Goal: Information Seeking & Learning: Understand process/instructions

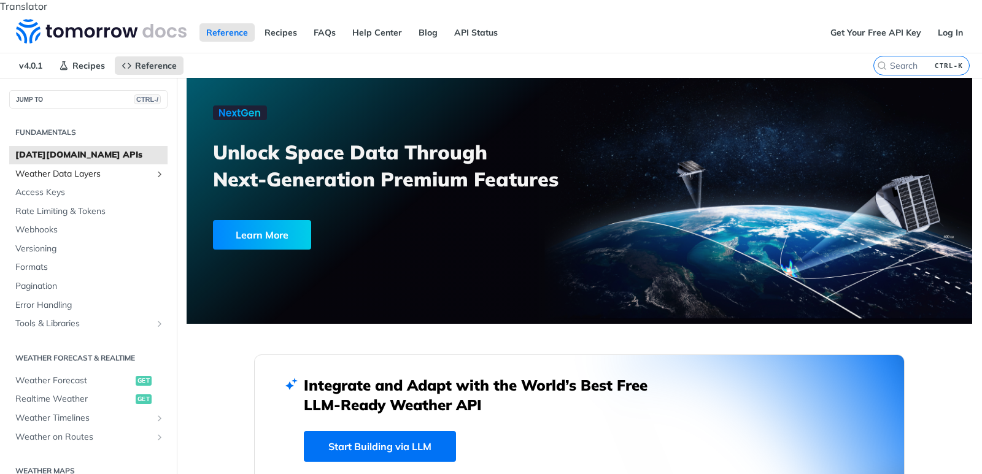
click at [42, 168] on span "Weather Data Layers" at bounding box center [83, 174] width 136 height 12
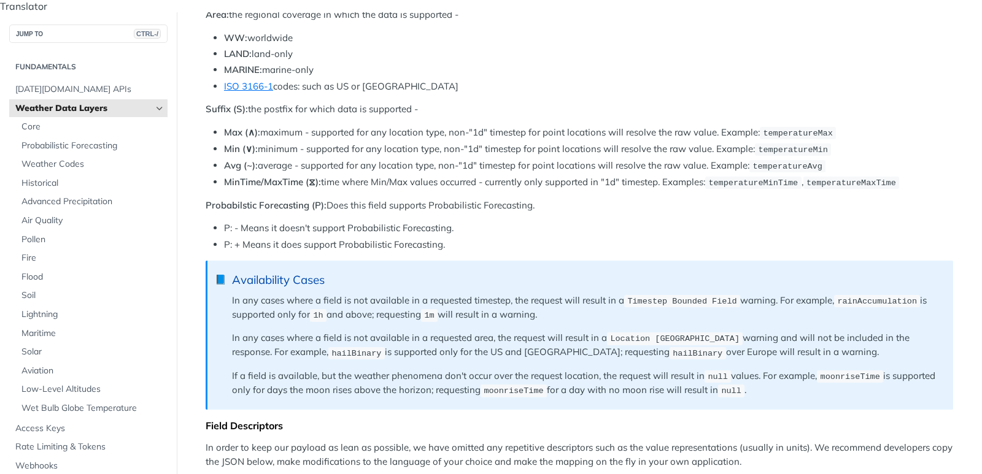
scroll to position [442, 0]
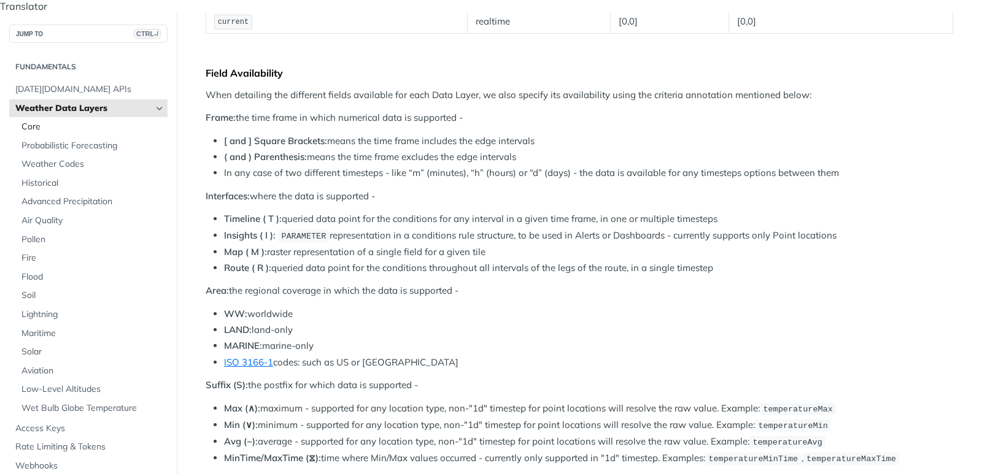
click at [40, 121] on span "Core" at bounding box center [92, 127] width 143 height 12
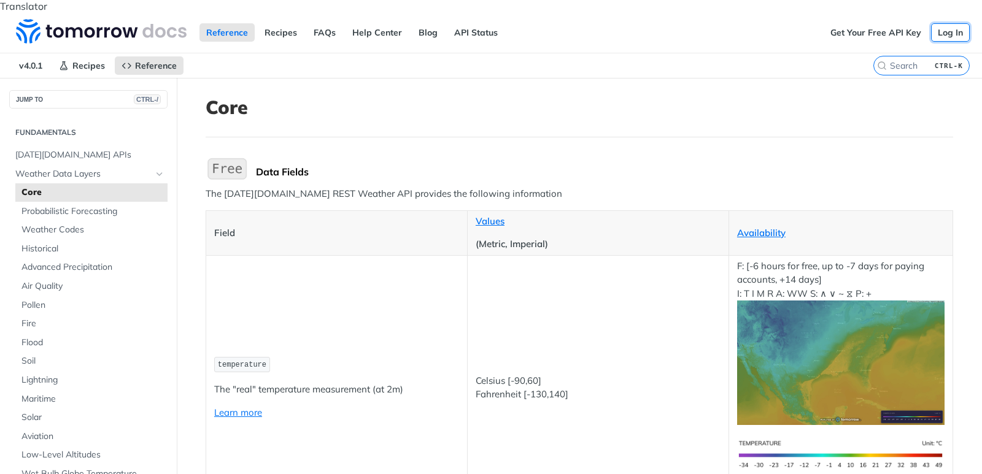
click at [945, 23] on link "Log In" at bounding box center [950, 32] width 39 height 18
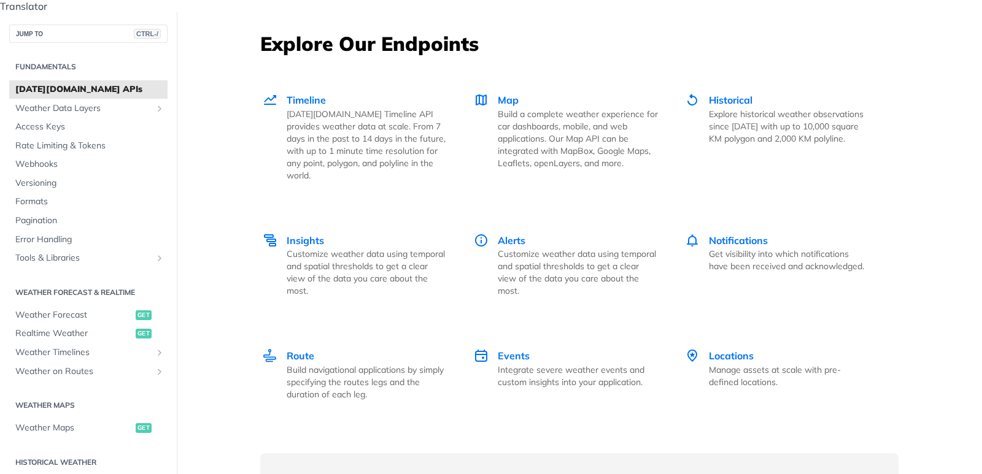
scroll to position [1667, 0]
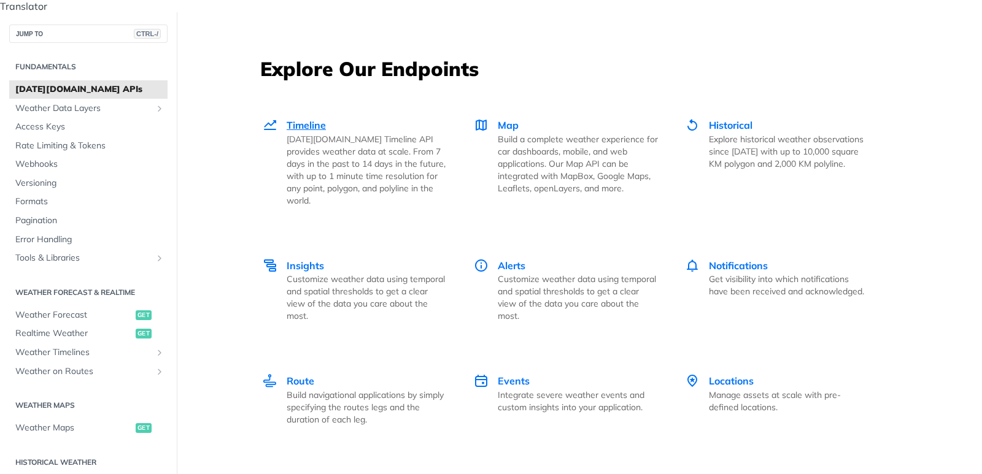
click at [300, 119] on span "Timeline" at bounding box center [306, 125] width 39 height 12
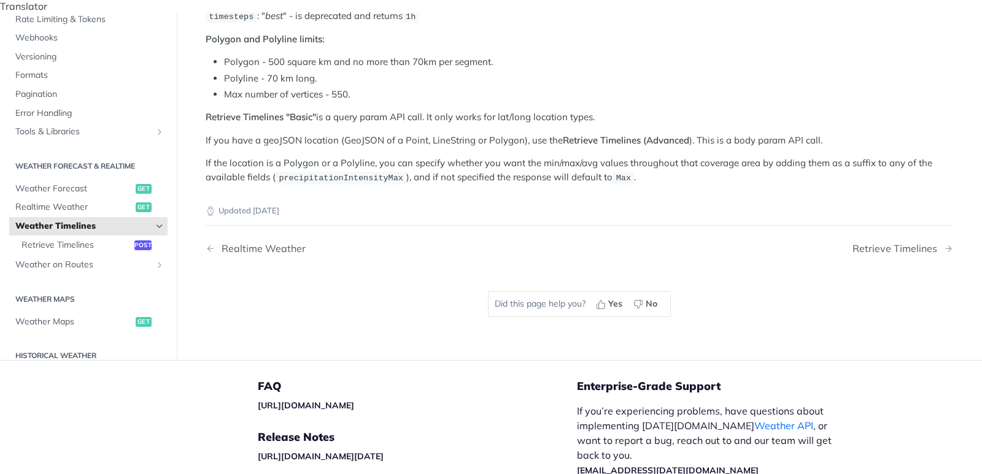
scroll to position [290, 0]
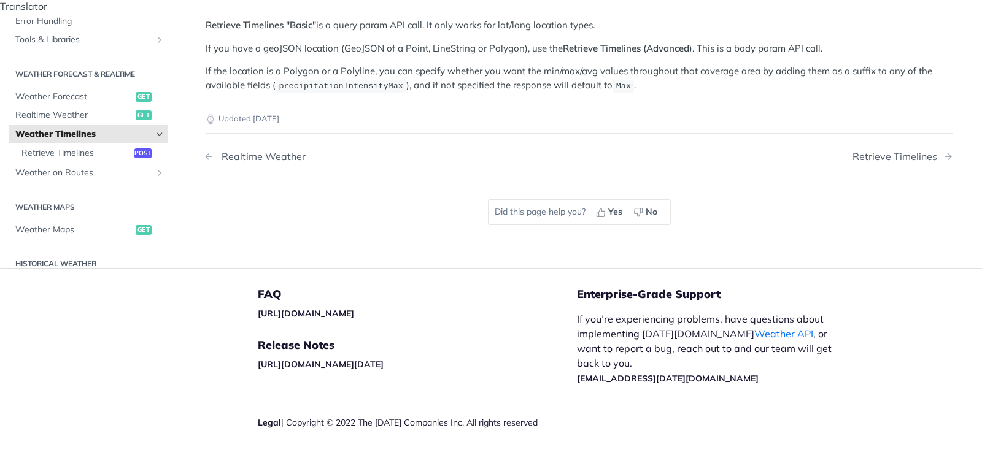
click at [265, 151] on div "Realtime Weather" at bounding box center [260, 157] width 90 height 12
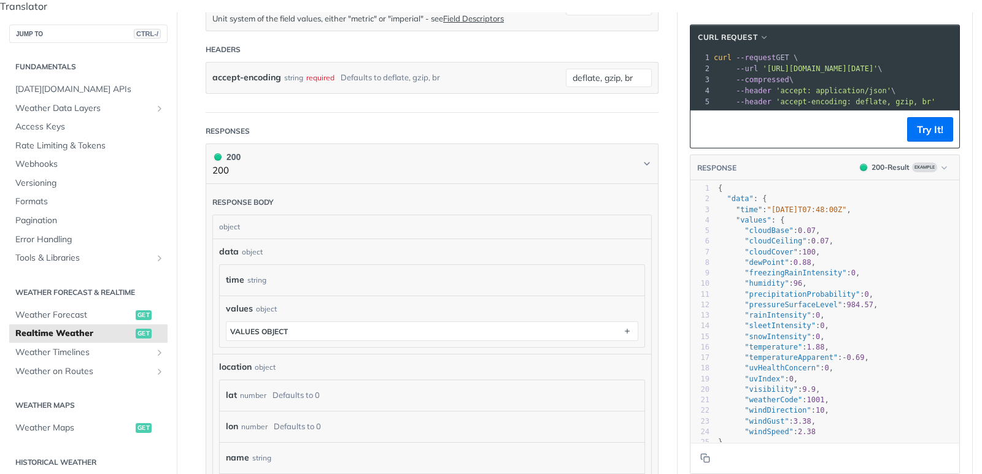
scroll to position [442, 0]
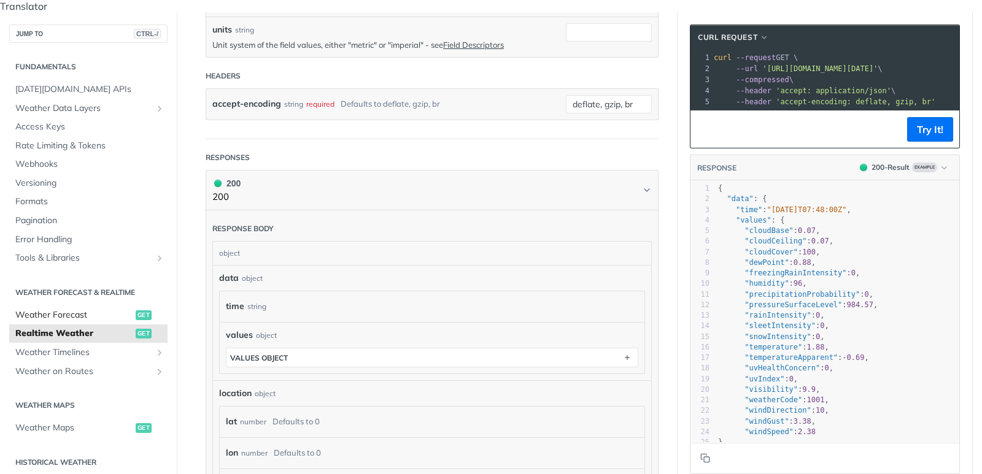
click at [69, 309] on span "Weather Forecast" at bounding box center [73, 315] width 117 height 12
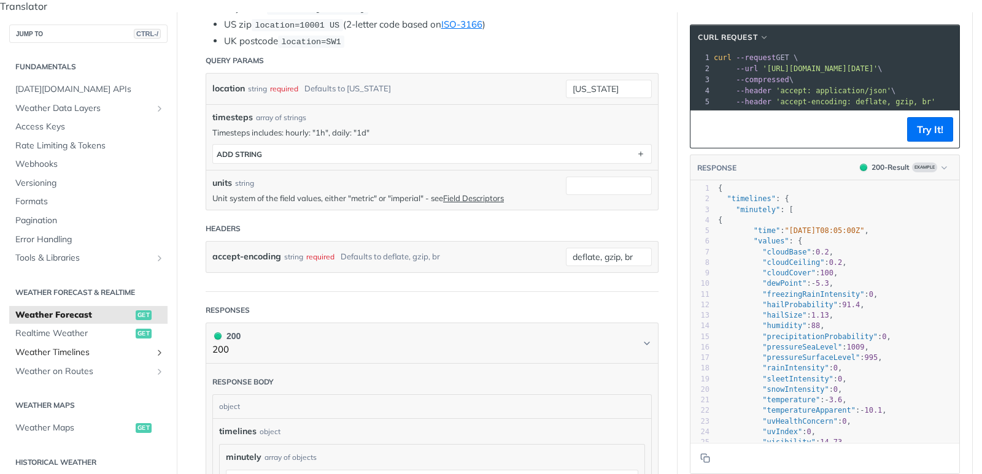
click at [53, 347] on span "Weather Timelines" at bounding box center [83, 353] width 136 height 12
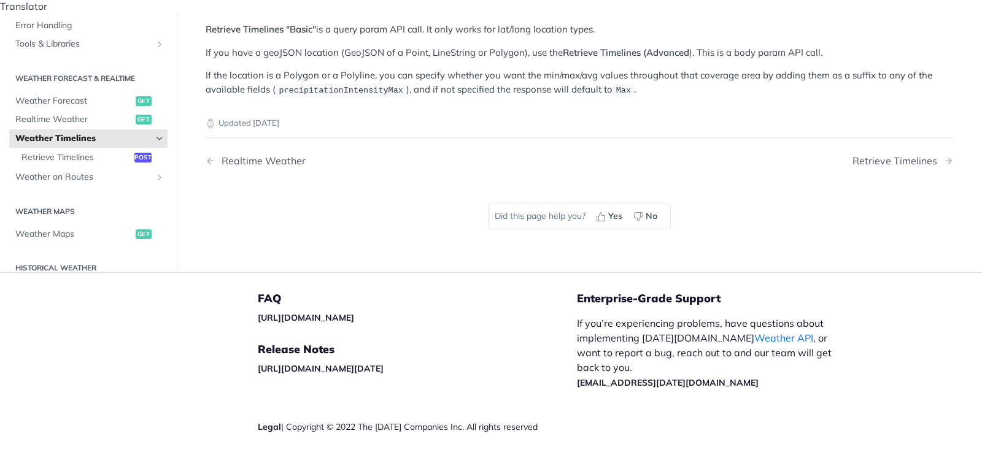
click at [158, 134] on icon "Hide subpages for Weather Timelines" at bounding box center [160, 139] width 10 height 10
click at [158, 134] on icon "Show subpages for Weather Timelines" at bounding box center [160, 139] width 10 height 10
click at [78, 151] on span "Retrieve Timelines" at bounding box center [76, 157] width 110 height 12
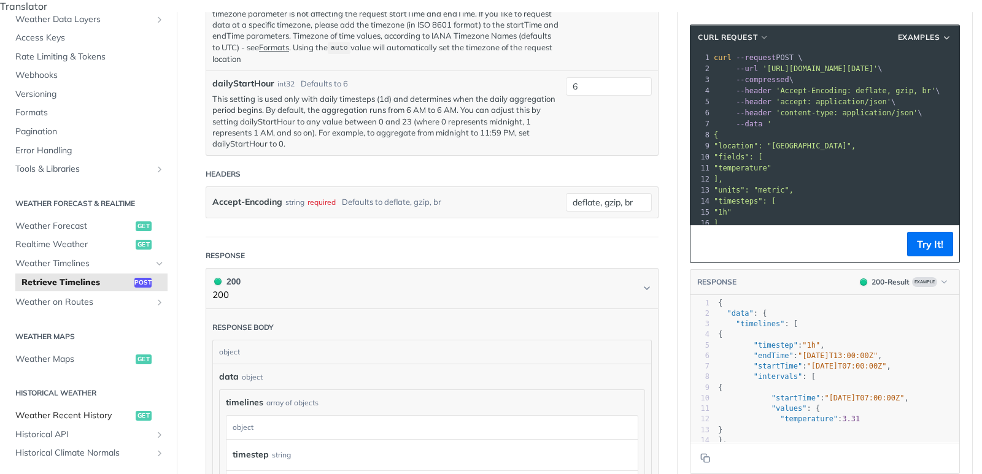
scroll to position [147, 0]
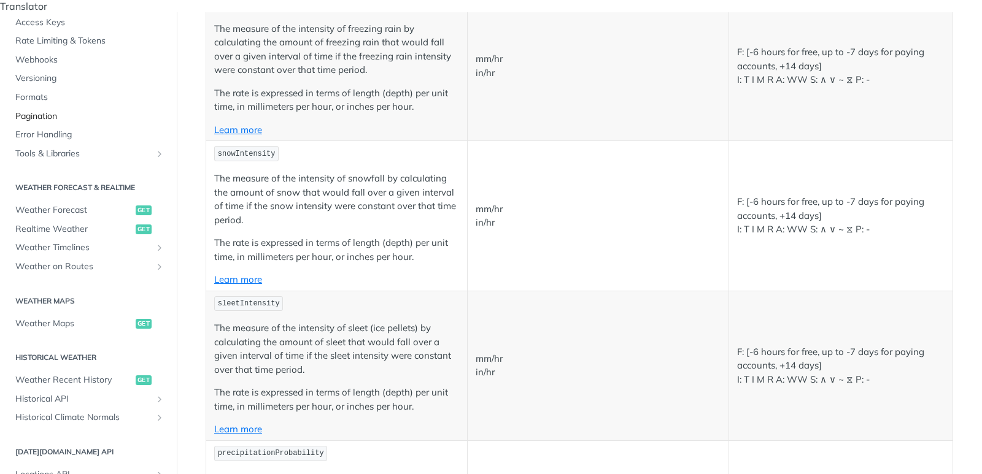
scroll to position [442, 0]
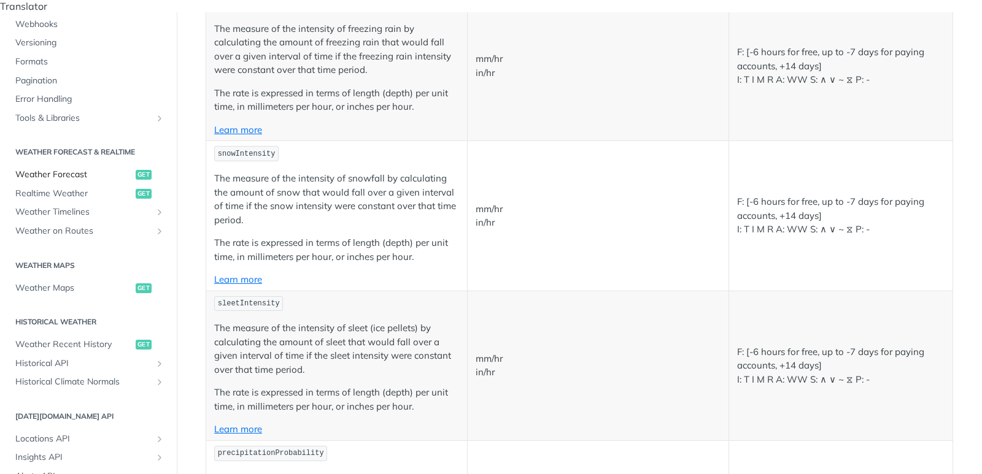
click at [51, 169] on span "Weather Forecast" at bounding box center [73, 175] width 117 height 12
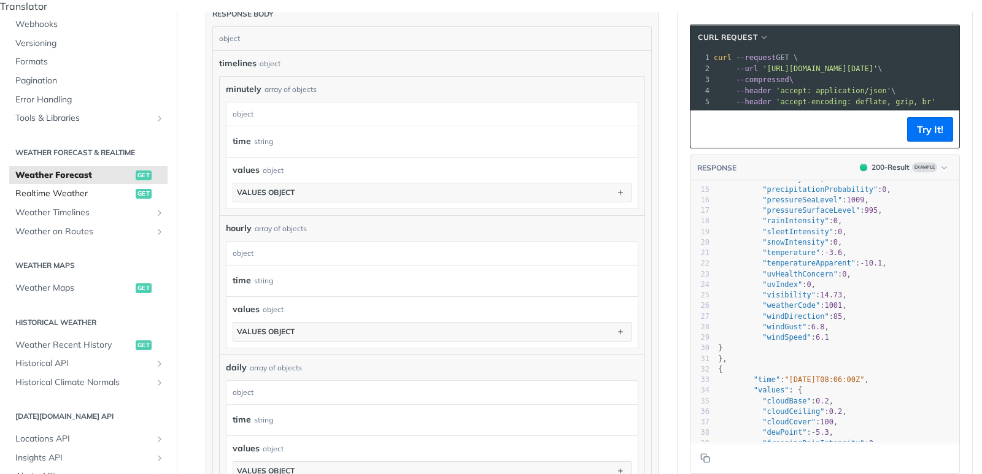
click at [57, 188] on span "Realtime Weather" at bounding box center [73, 194] width 117 height 12
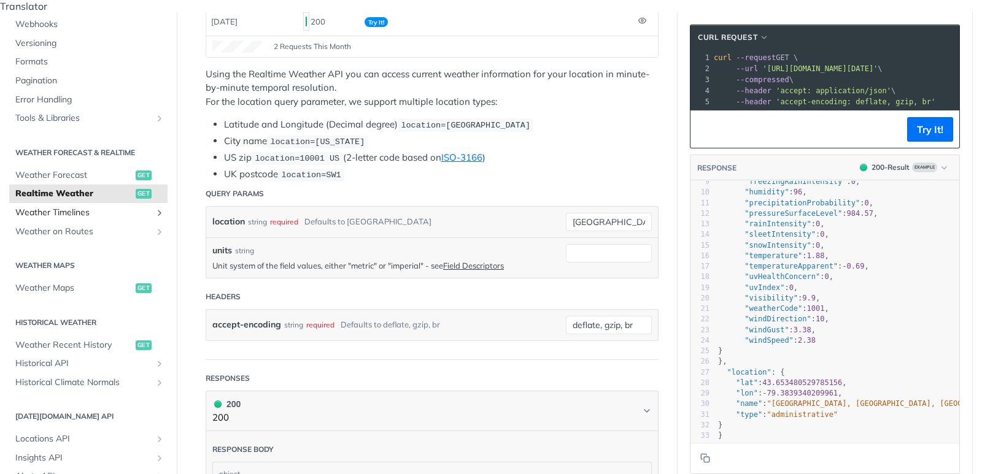
click at [45, 207] on span "Weather Timelines" at bounding box center [83, 213] width 136 height 12
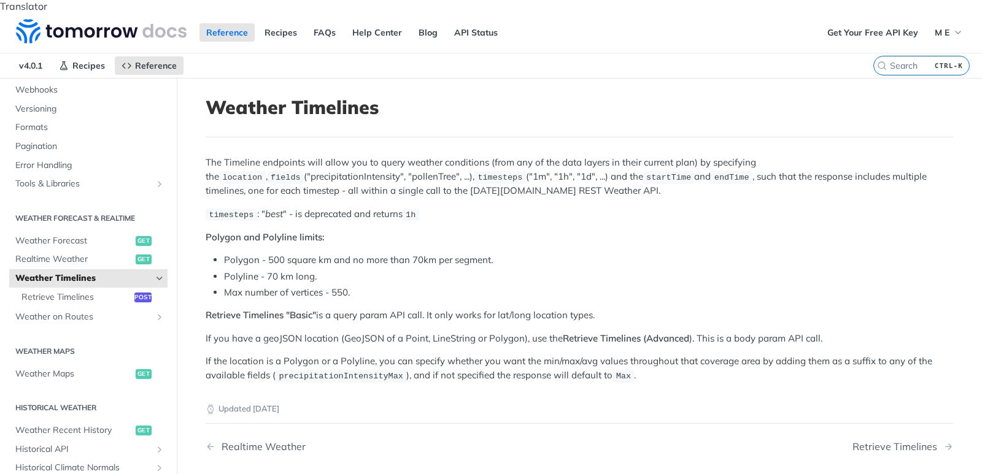
click at [158, 274] on icon "Hide subpages for Weather Timelines" at bounding box center [160, 279] width 10 height 10
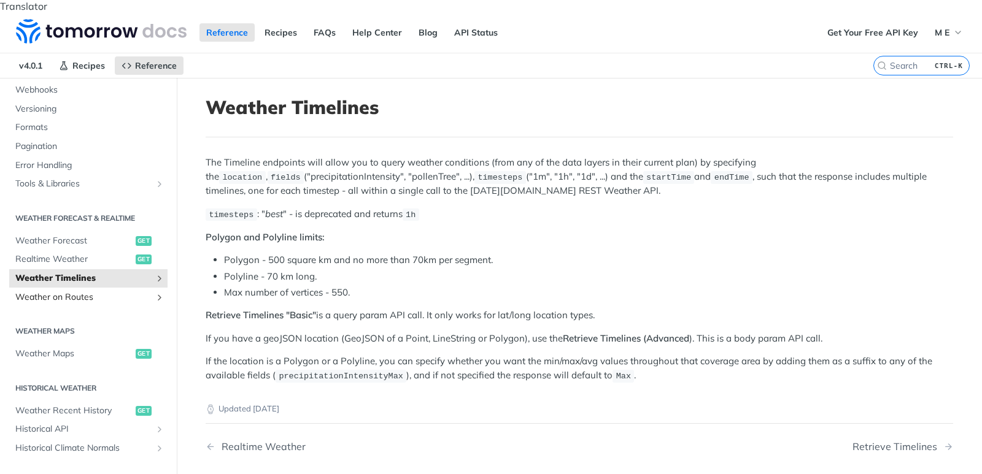
click at [73, 292] on span "Weather on Routes" at bounding box center [83, 298] width 136 height 12
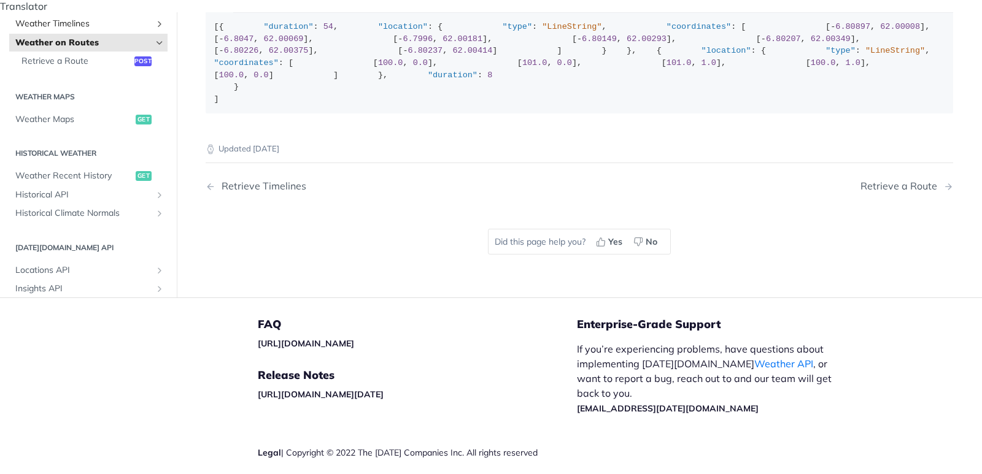
click at [128, 30] on span "Weather Timelines" at bounding box center [83, 24] width 136 height 12
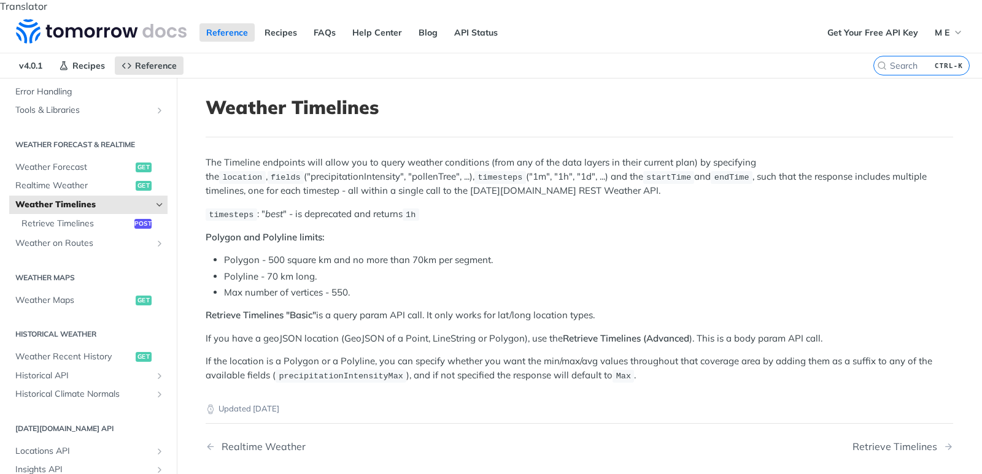
click at [155, 196] on link "Weather Timelines" at bounding box center [88, 205] width 158 height 18
click at [79, 218] on span "Retrieve Timelines" at bounding box center [76, 224] width 110 height 12
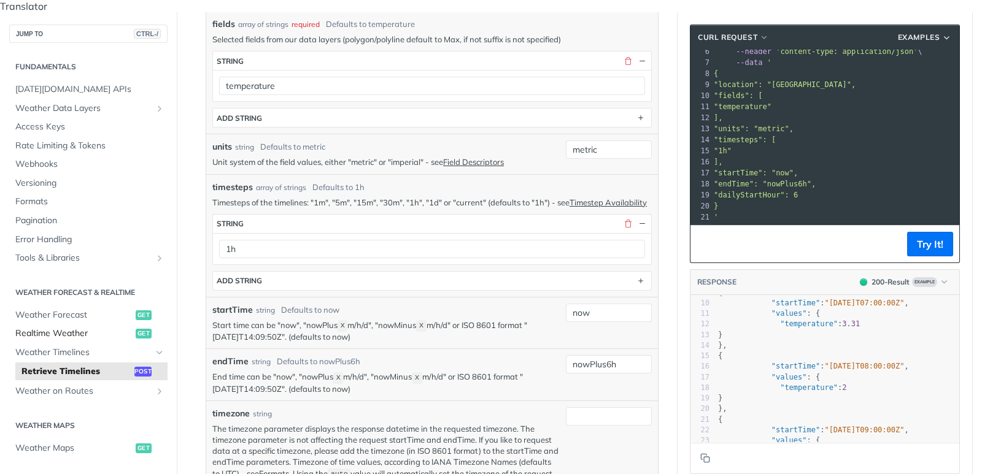
click at [71, 328] on span "Realtime Weather" at bounding box center [73, 334] width 117 height 12
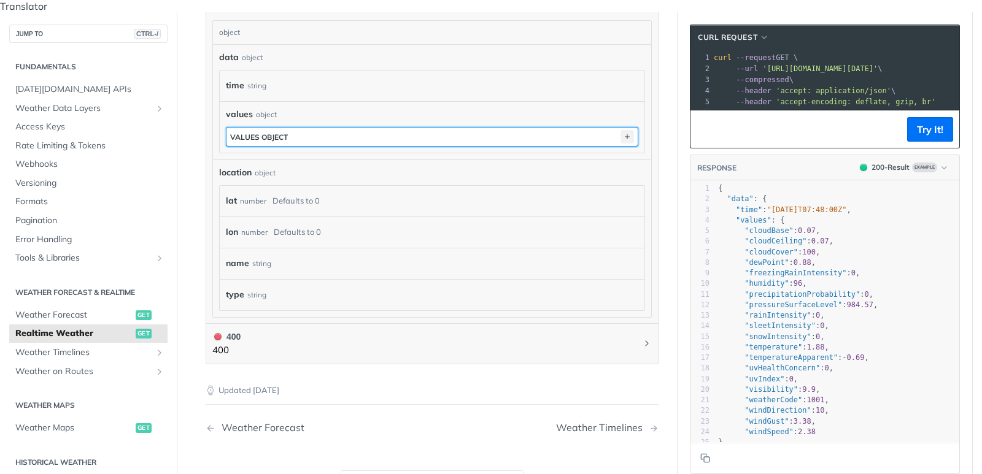
click at [631, 130] on icon "button" at bounding box center [628, 137] width 14 height 14
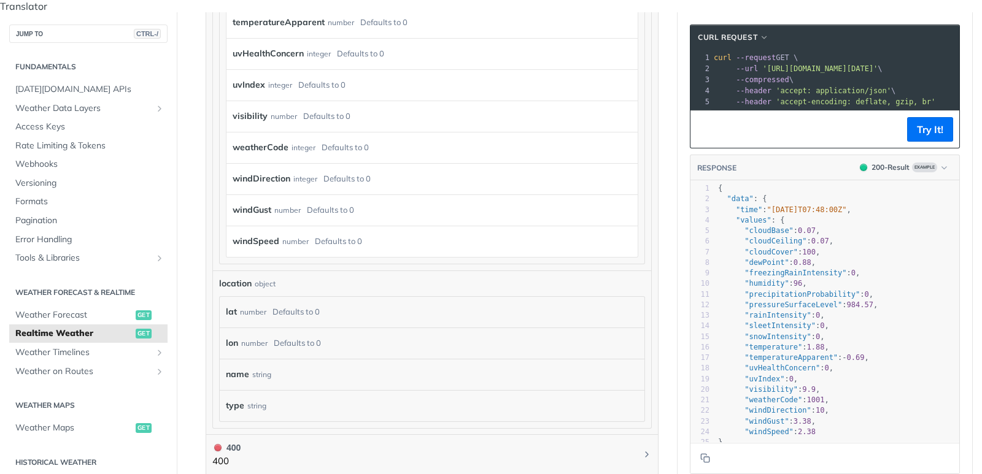
scroll to position [1179, 0]
click at [241, 365] on label "name" at bounding box center [237, 374] width 23 height 18
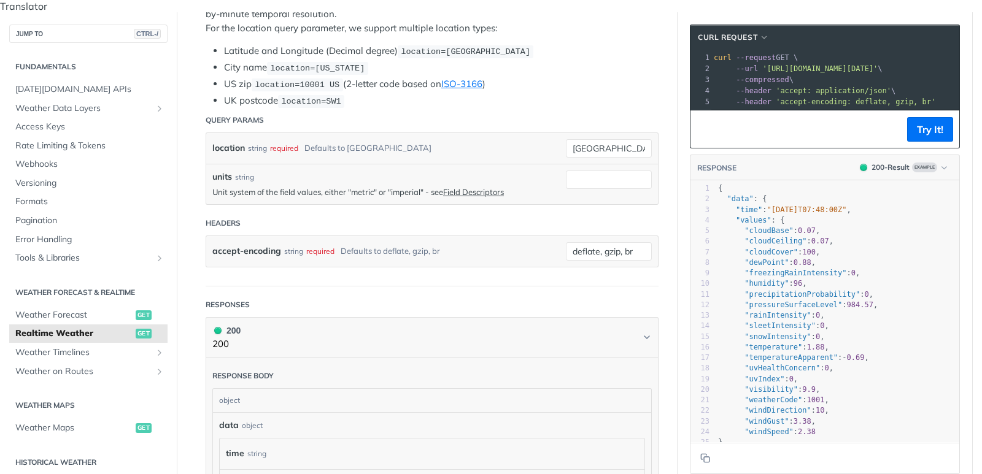
scroll to position [221, 0]
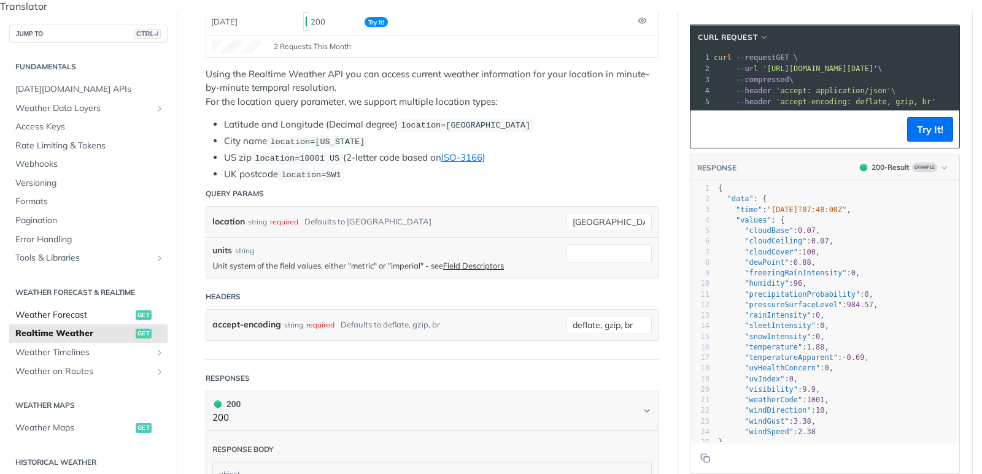
click at [60, 309] on span "Weather Forecast" at bounding box center [73, 315] width 117 height 12
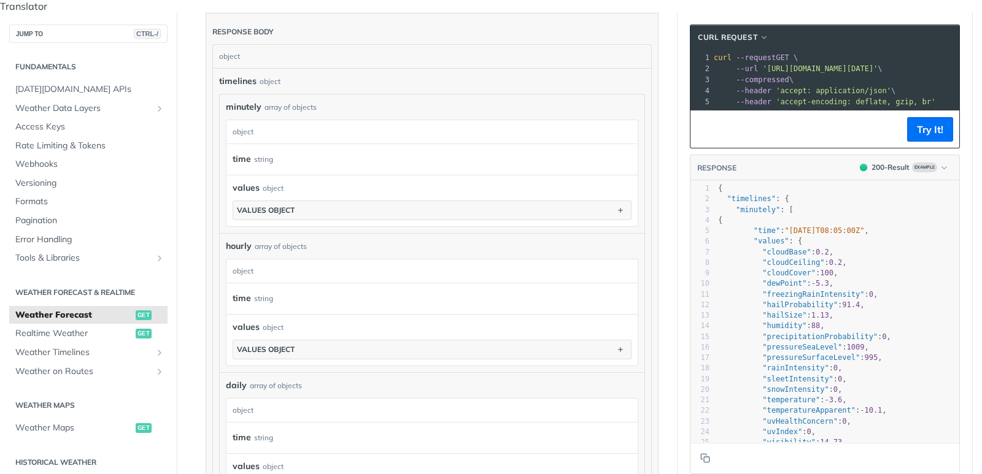
scroll to position [737, 0]
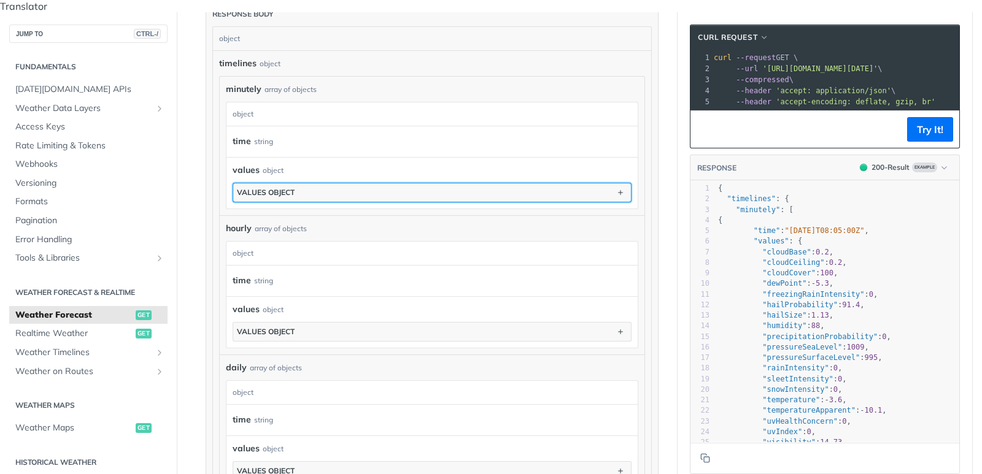
click at [306, 184] on button "values object" at bounding box center [432, 193] width 398 height 18
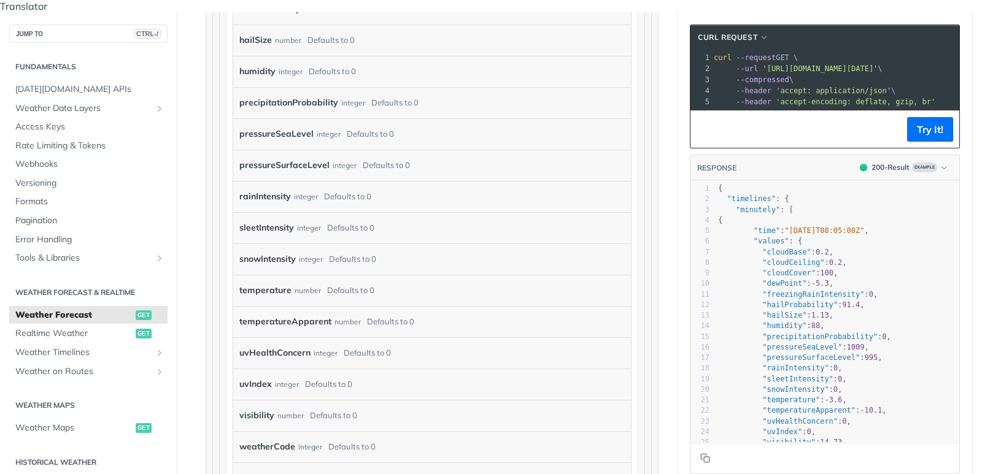
scroll to position [1179, 0]
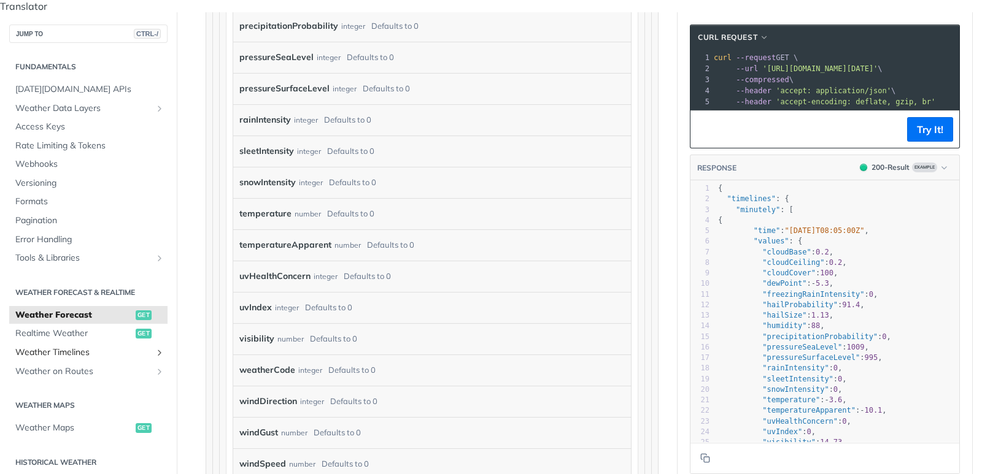
click at [54, 347] on span "Weather Timelines" at bounding box center [83, 353] width 136 height 12
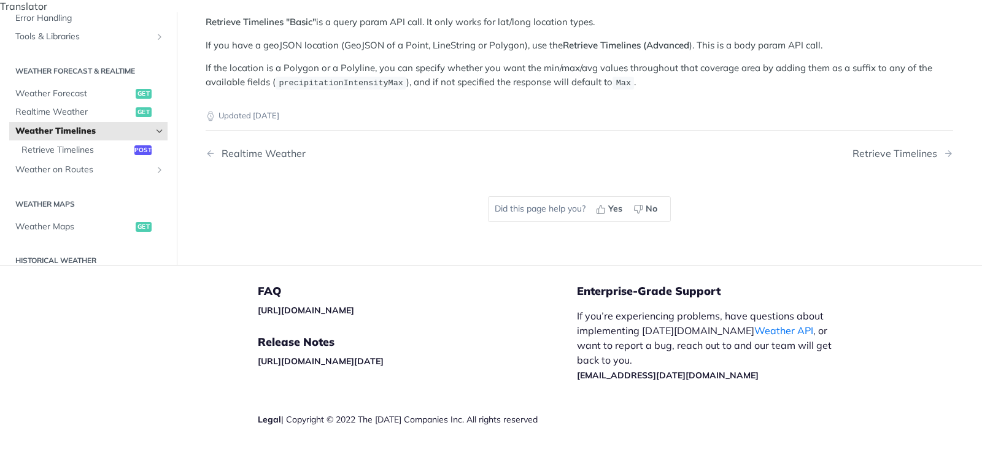
scroll to position [286, 0]
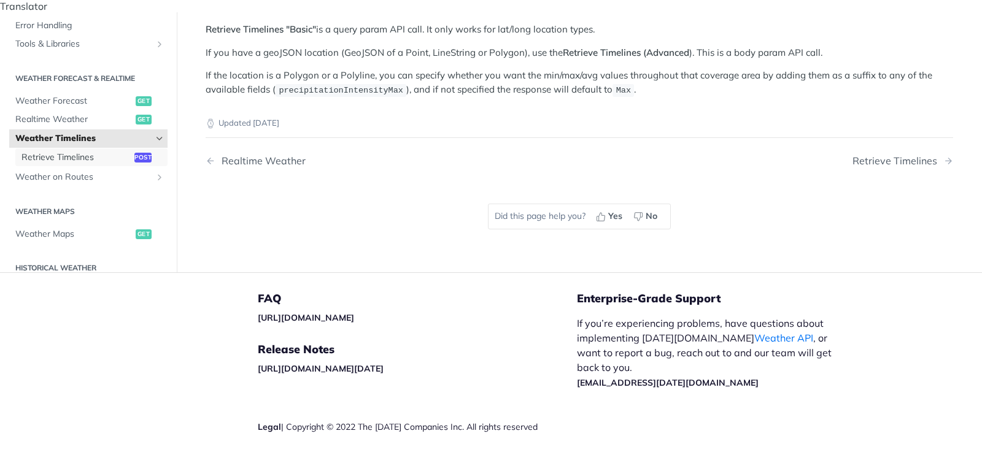
click at [71, 148] on link "Retrieve Timelines post" at bounding box center [91, 157] width 152 height 18
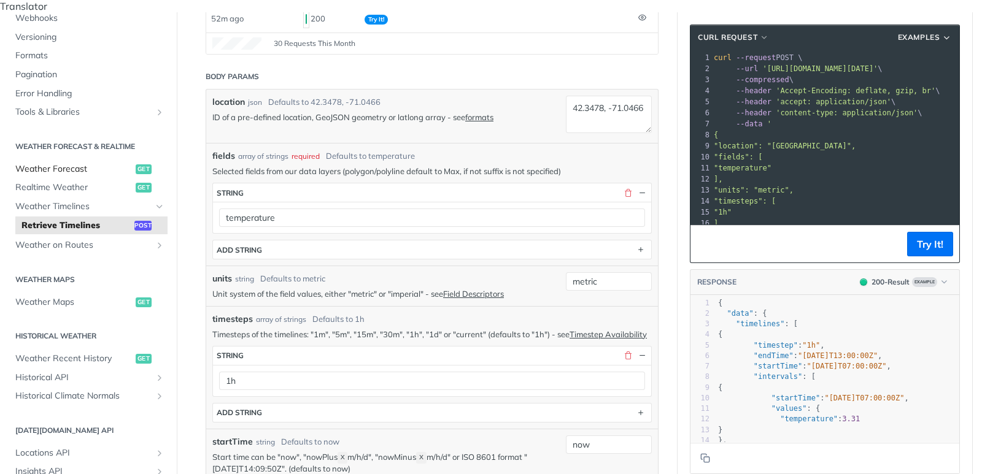
scroll to position [147, 0]
click at [55, 295] on span "Weather Maps" at bounding box center [73, 301] width 117 height 12
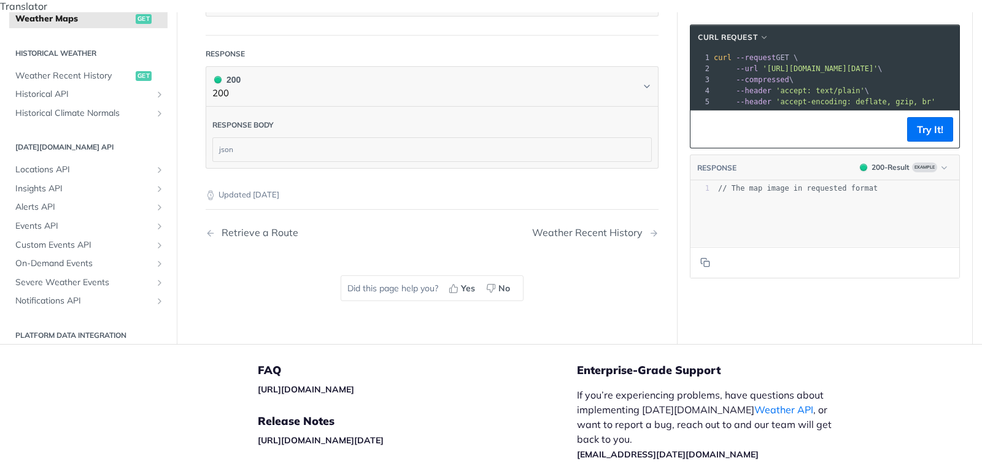
scroll to position [295, 0]
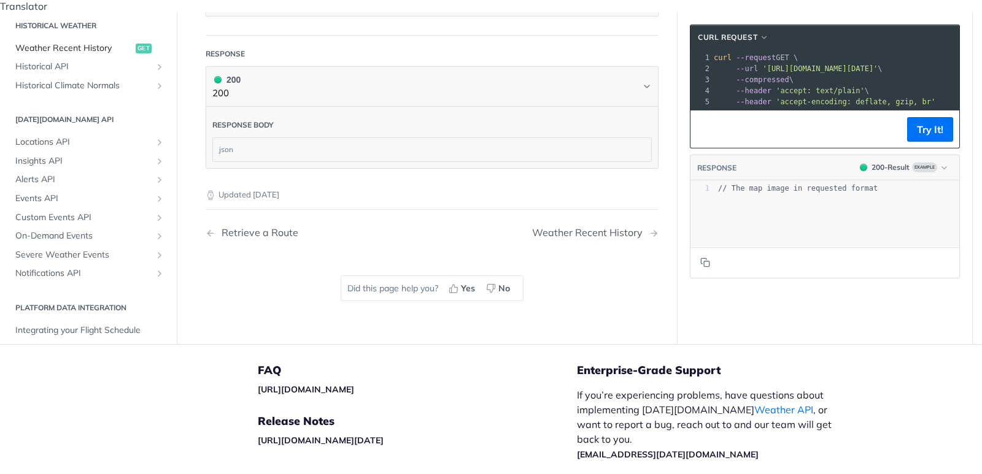
click at [68, 55] on span "Weather Recent History" at bounding box center [73, 48] width 117 height 12
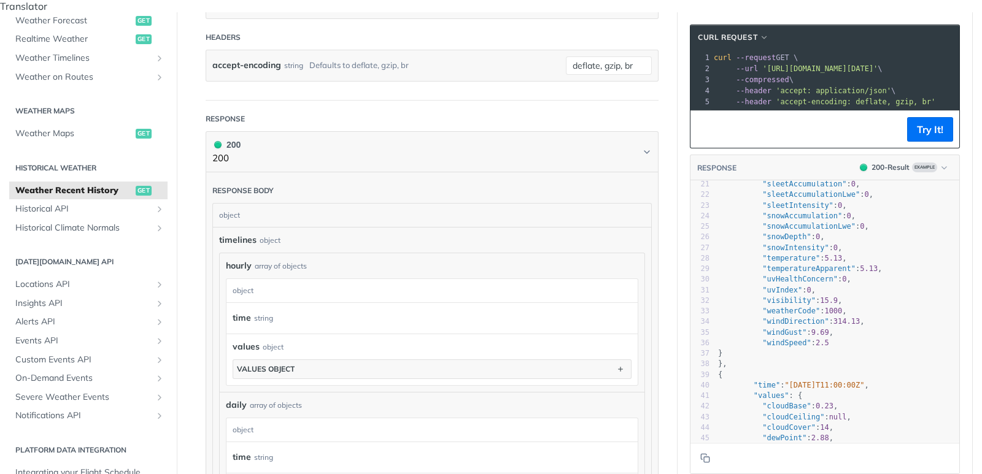
scroll to position [269, 0]
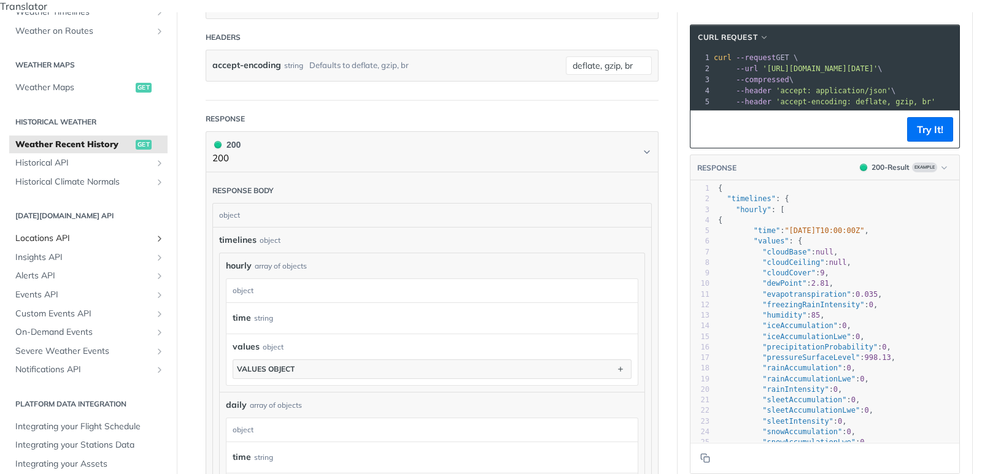
click at [55, 233] on span "Locations API" at bounding box center [83, 239] width 136 height 12
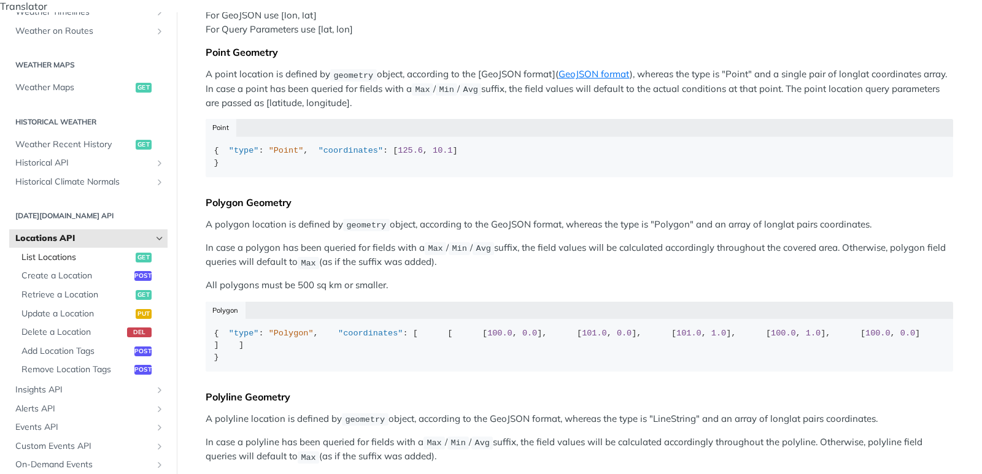
click at [60, 252] on span "List Locations" at bounding box center [76, 258] width 111 height 12
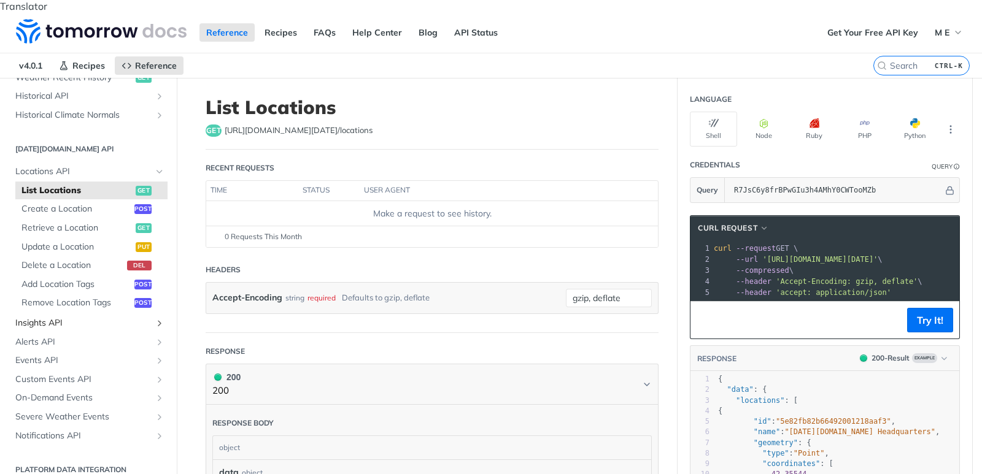
click at [48, 317] on span "Insights API" at bounding box center [83, 323] width 136 height 12
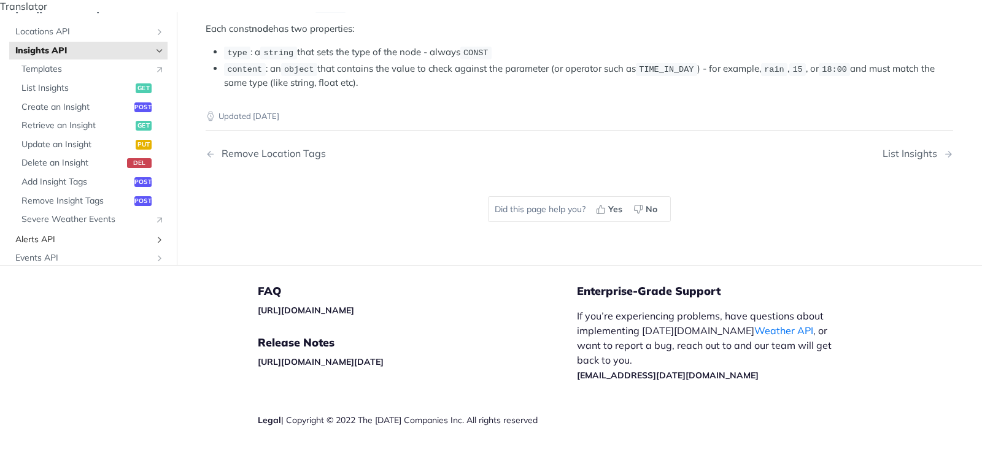
click at [38, 234] on span "Alerts API" at bounding box center [83, 240] width 136 height 12
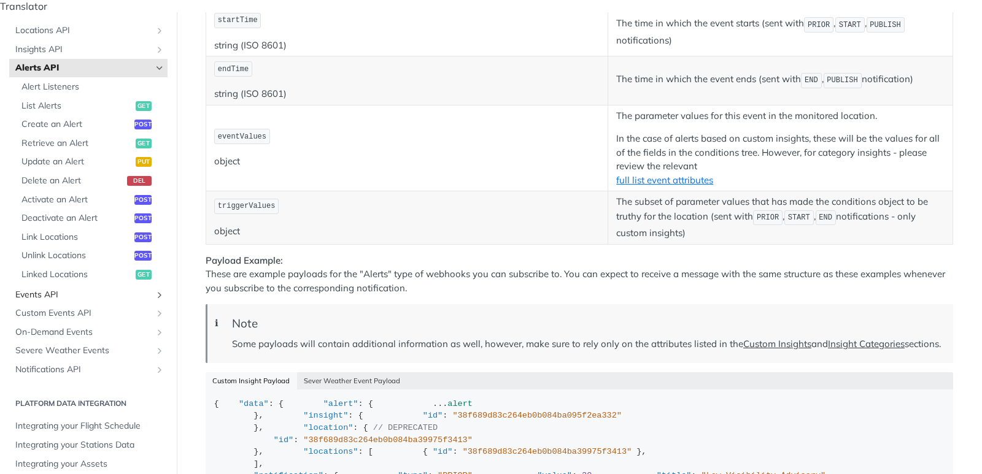
click at [39, 289] on span "Events API" at bounding box center [83, 295] width 136 height 12
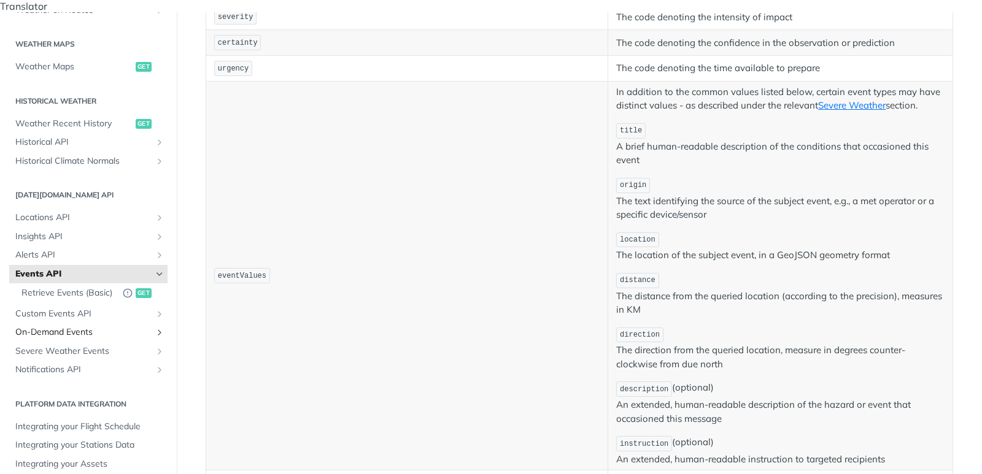
click at [56, 327] on span "On-Demand Events" at bounding box center [83, 333] width 136 height 12
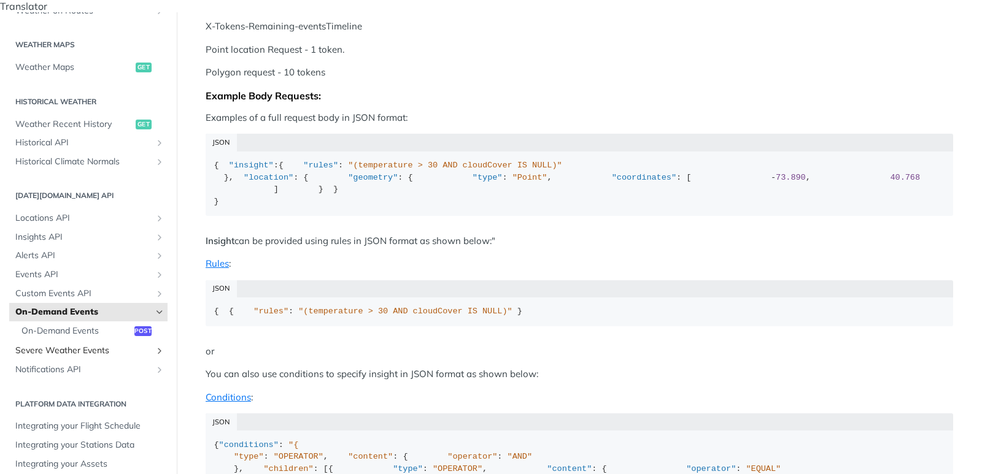
click at [46, 345] on span "Severe Weather Events" at bounding box center [83, 351] width 136 height 12
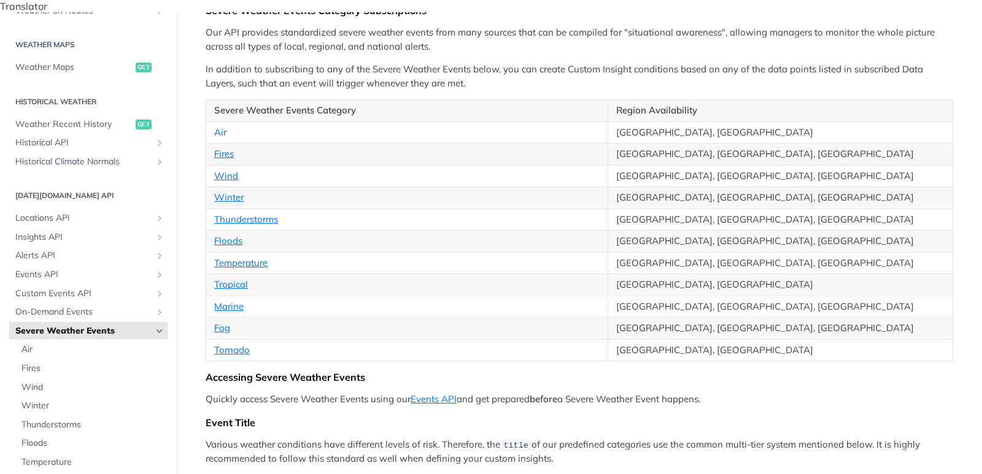
click at [222, 126] on link "Air" at bounding box center [220, 132] width 12 height 12
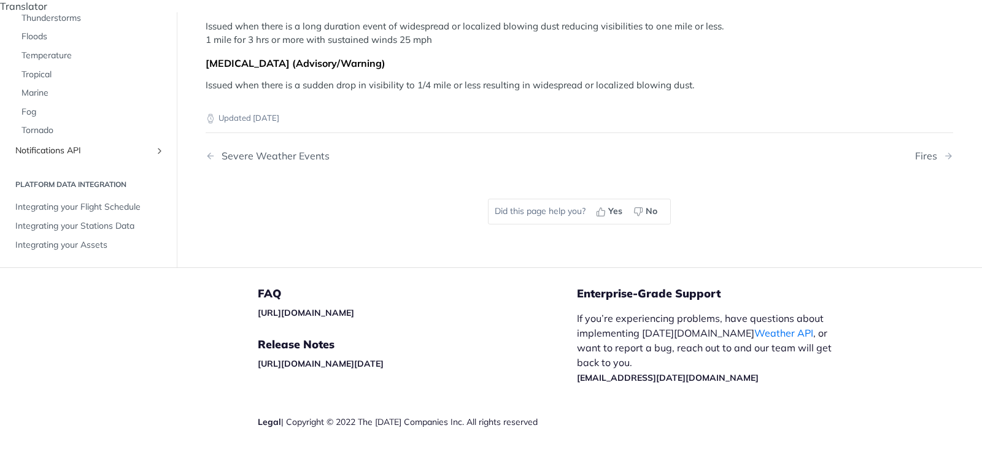
click at [58, 145] on span "Notifications API" at bounding box center [83, 151] width 136 height 12
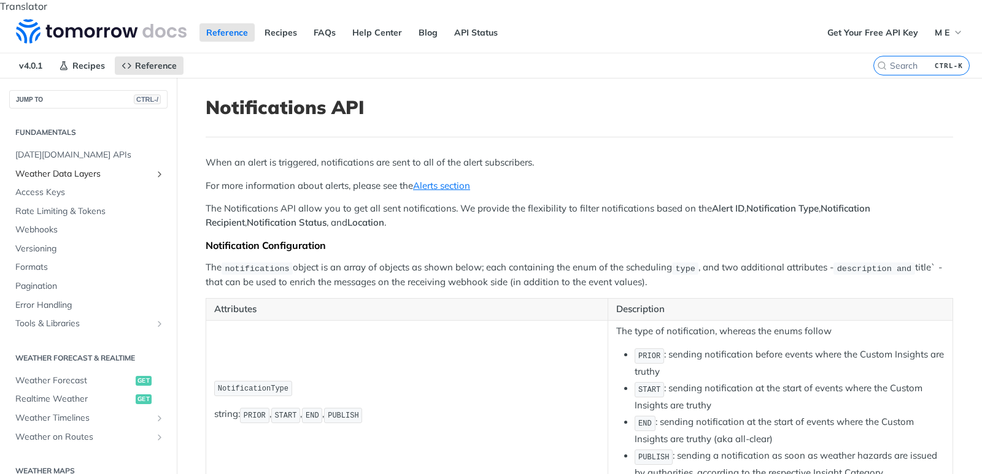
click at [58, 168] on span "Weather Data Layers" at bounding box center [83, 174] width 136 height 12
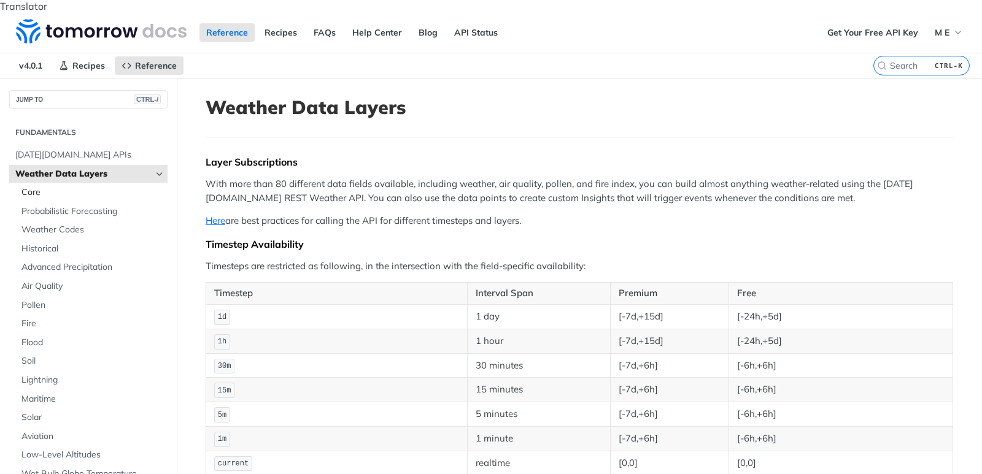
click at [28, 187] on span "Core" at bounding box center [92, 193] width 143 height 12
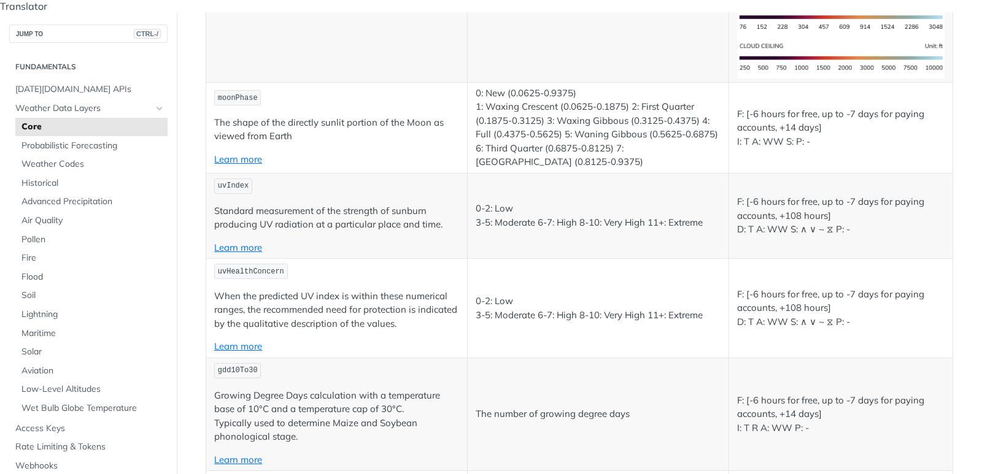
scroll to position [5230, 0]
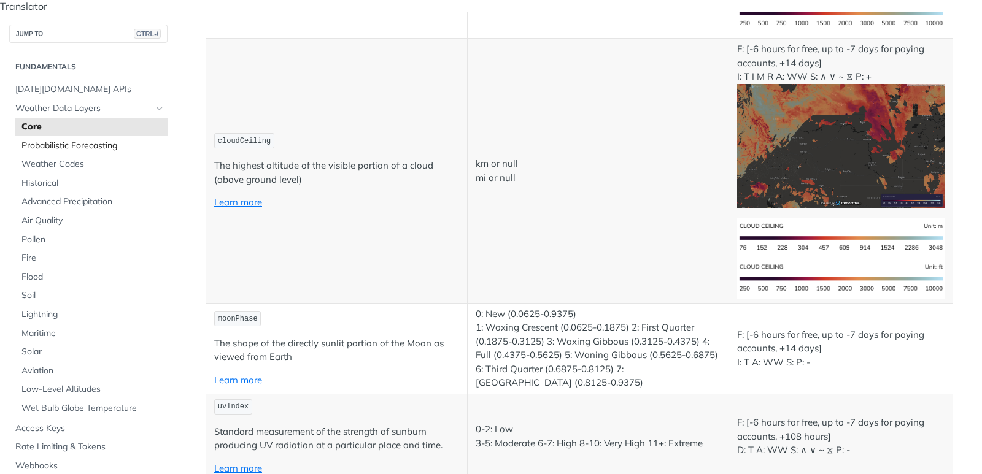
click at [82, 140] on span "Probabilistic Forecasting" at bounding box center [92, 146] width 143 height 12
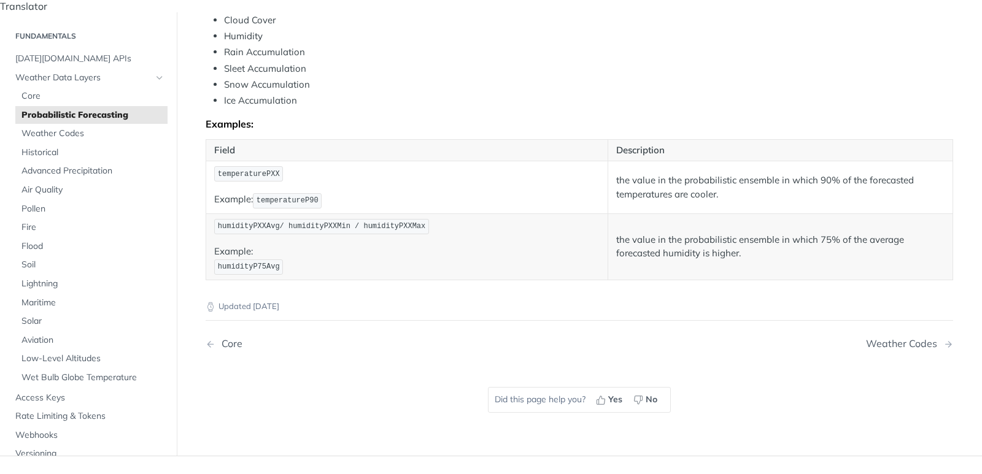
scroll to position [663, 0]
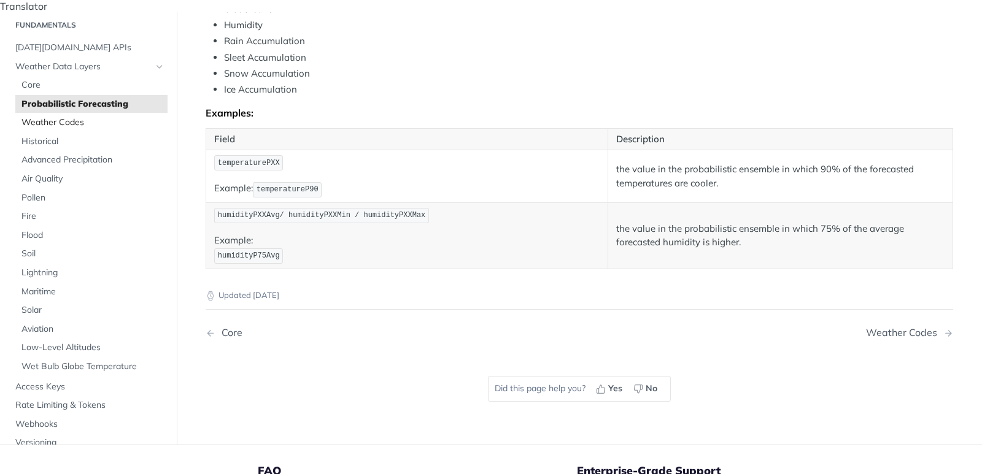
click at [69, 128] on span "Weather Codes" at bounding box center [92, 123] width 143 height 12
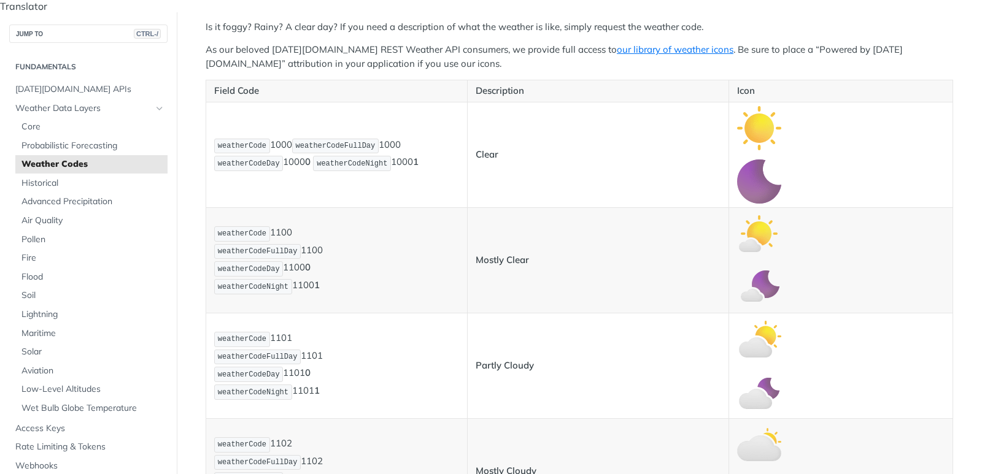
scroll to position [221, 0]
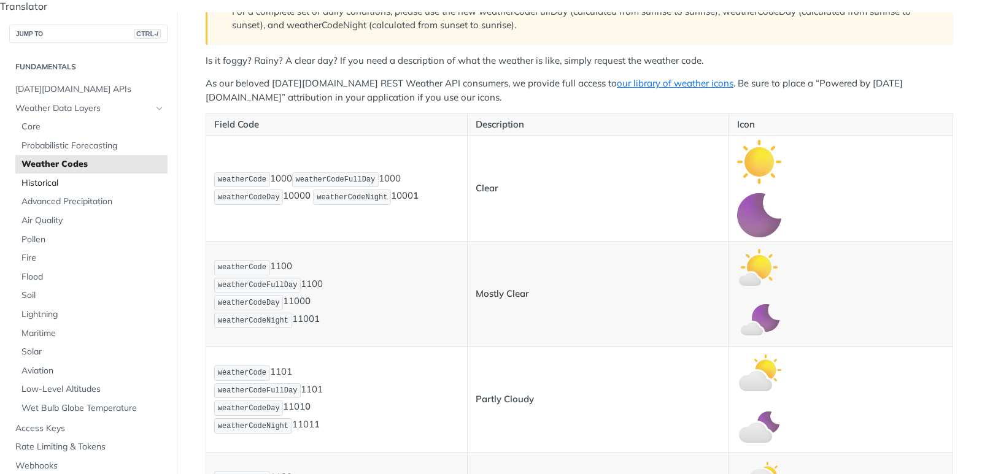
click at [46, 177] on span "Historical" at bounding box center [92, 183] width 143 height 12
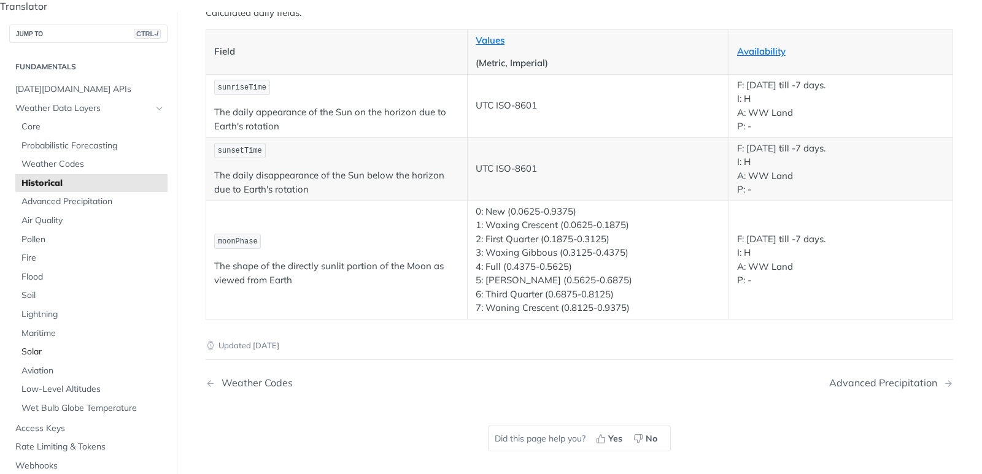
scroll to position [2147, 0]
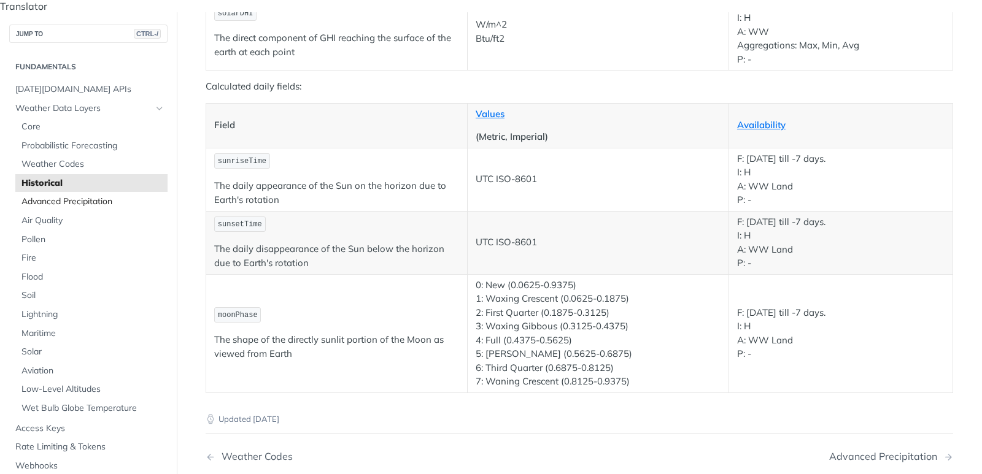
click at [65, 196] on span "Advanced Precipitation" at bounding box center [92, 202] width 143 height 12
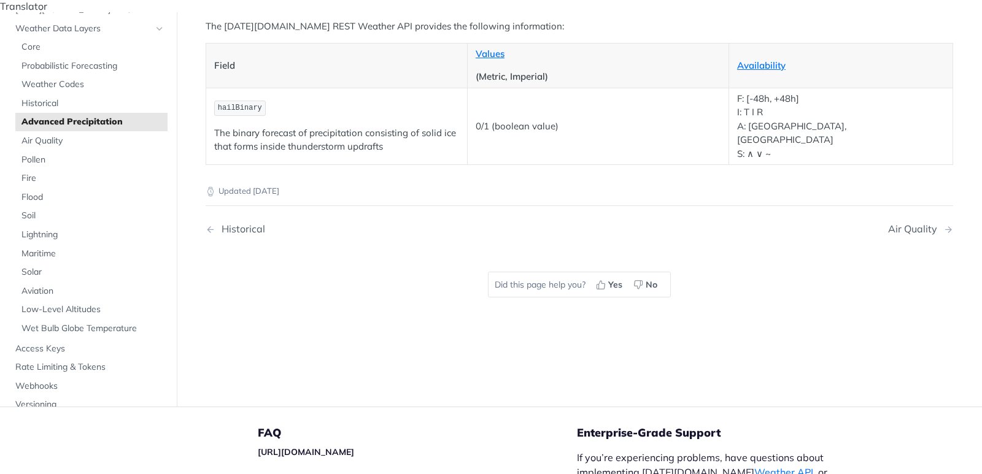
scroll to position [65, 0]
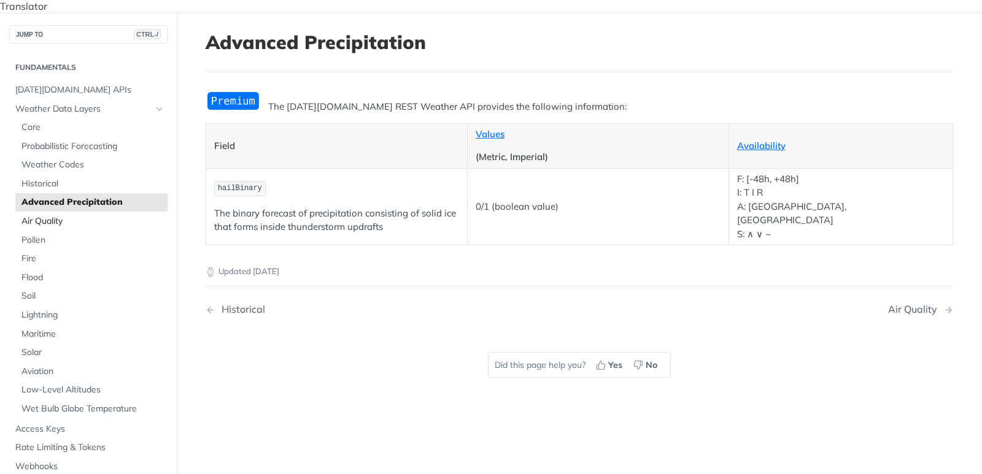
click at [47, 215] on span "Air Quality" at bounding box center [92, 221] width 143 height 12
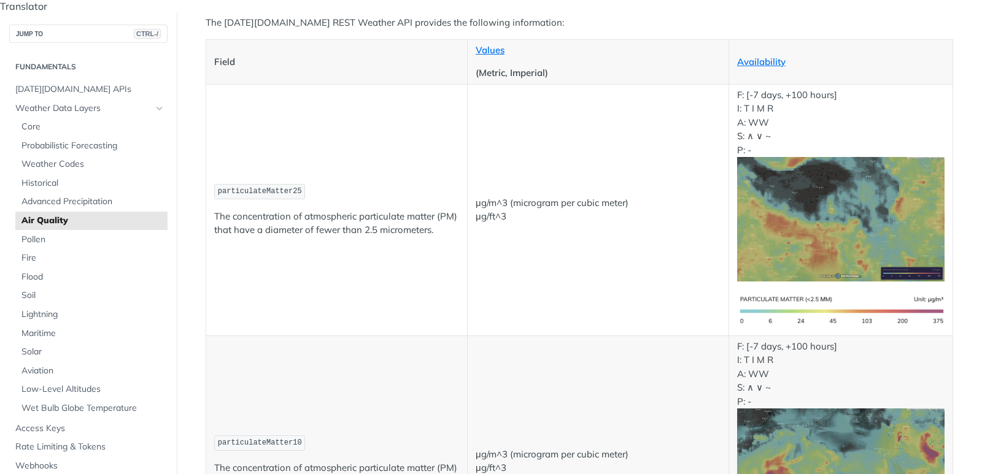
scroll to position [110, 0]
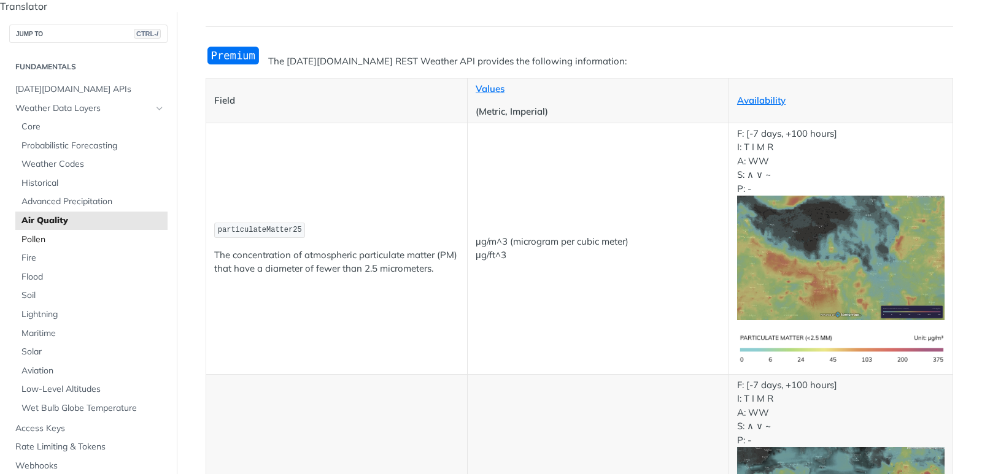
click at [34, 234] on span "Pollen" at bounding box center [92, 240] width 143 height 12
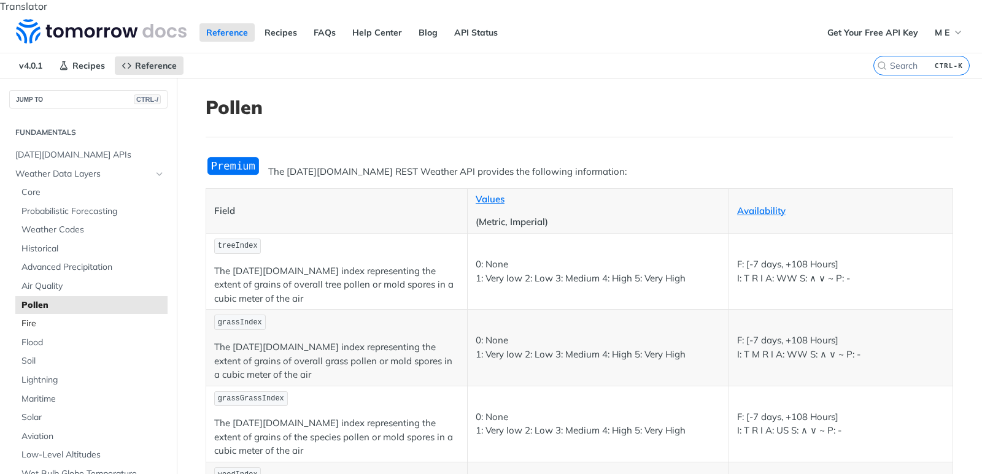
click at [36, 318] on span "Fire" at bounding box center [92, 324] width 143 height 12
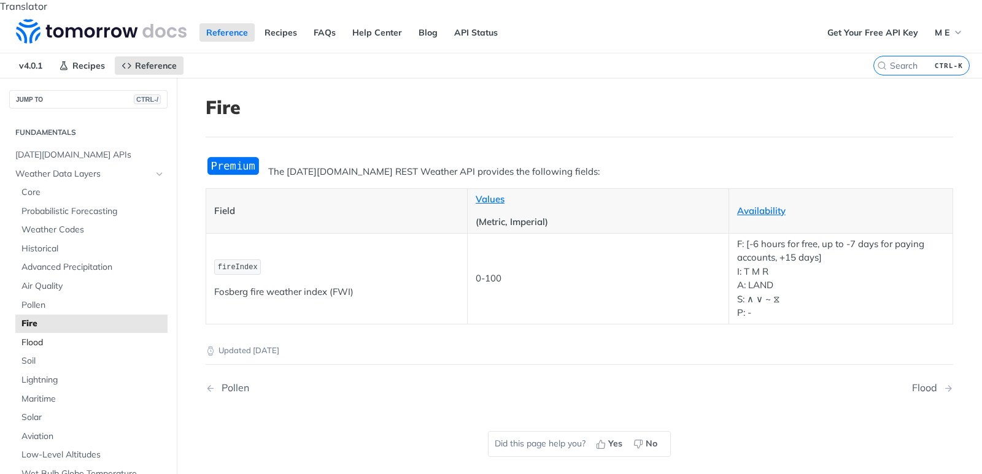
click at [31, 337] on span "Flood" at bounding box center [92, 343] width 143 height 12
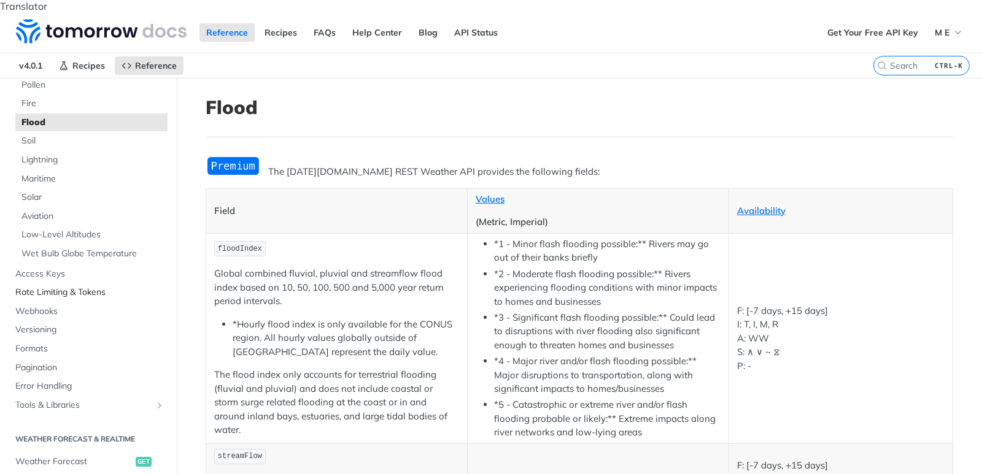
scroll to position [221, 0]
click at [33, 134] on span "Soil" at bounding box center [92, 140] width 143 height 12
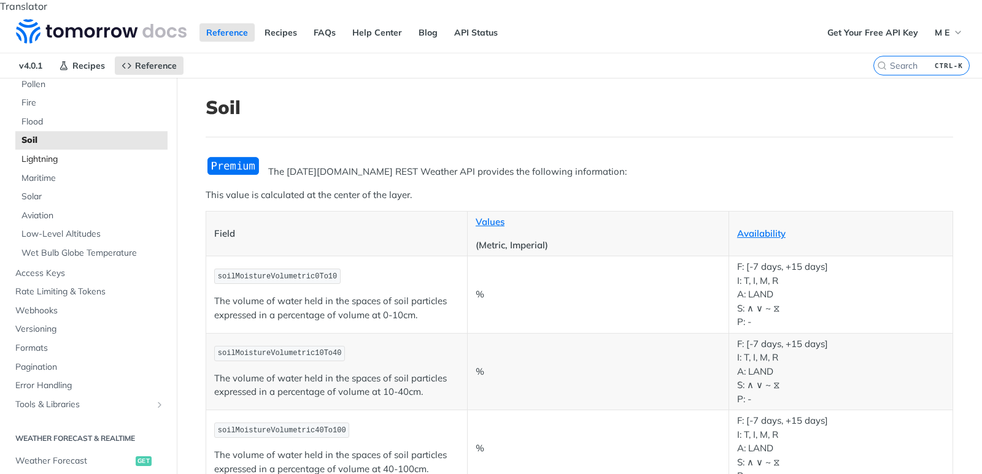
click at [37, 153] on span "Lightning" at bounding box center [92, 159] width 143 height 12
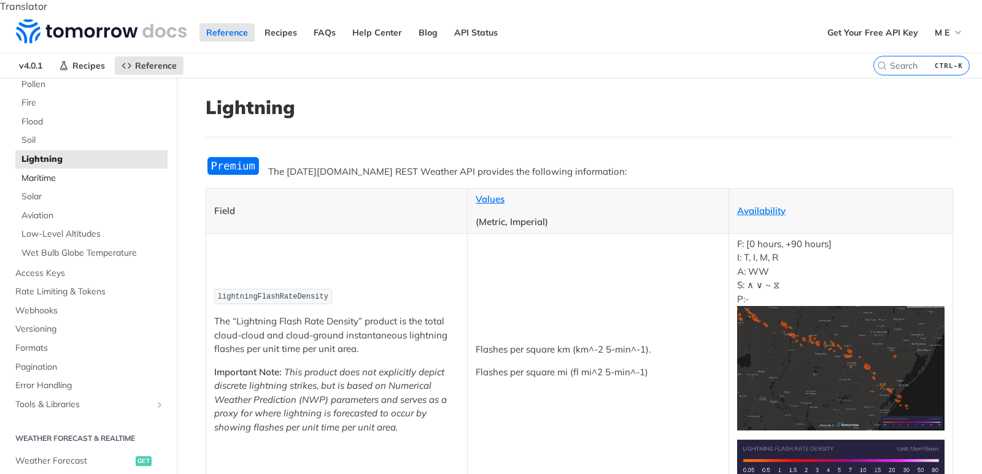
click at [41, 172] on span "Maritime" at bounding box center [92, 178] width 143 height 12
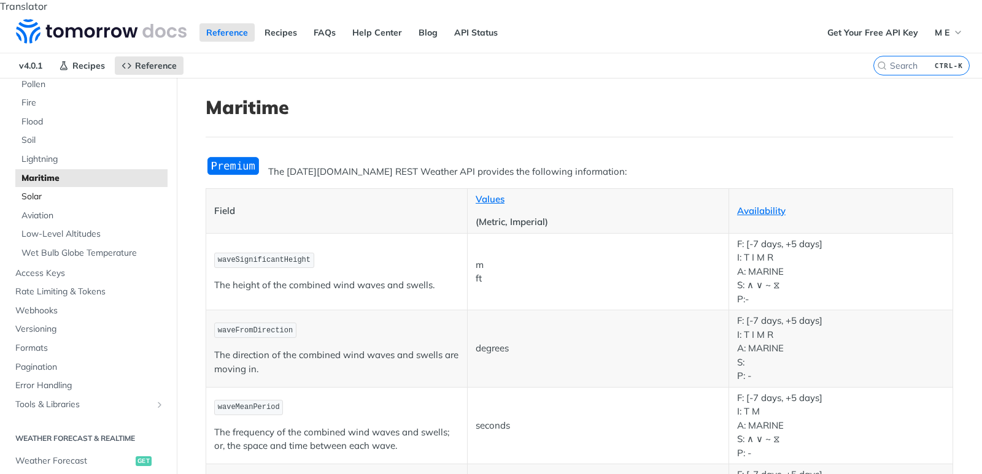
click at [41, 191] on span "Solar" at bounding box center [92, 197] width 143 height 12
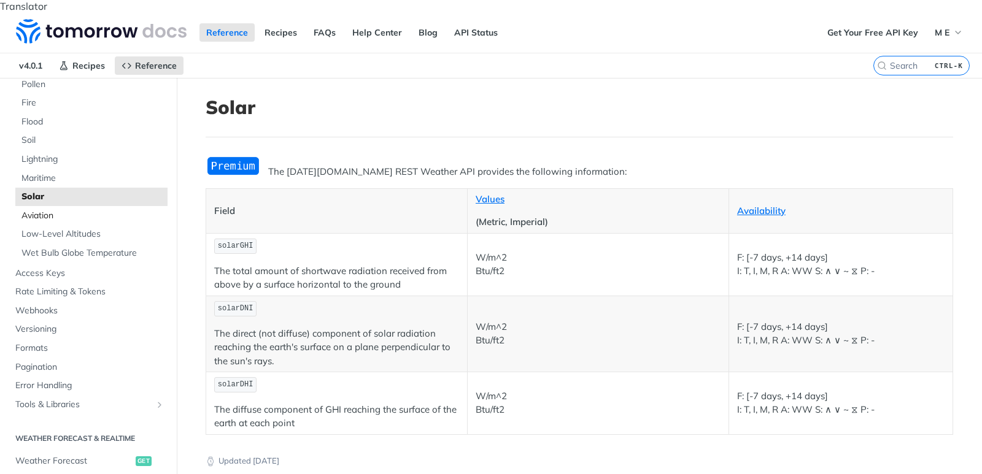
click at [39, 210] on span "Aviation" at bounding box center [92, 216] width 143 height 12
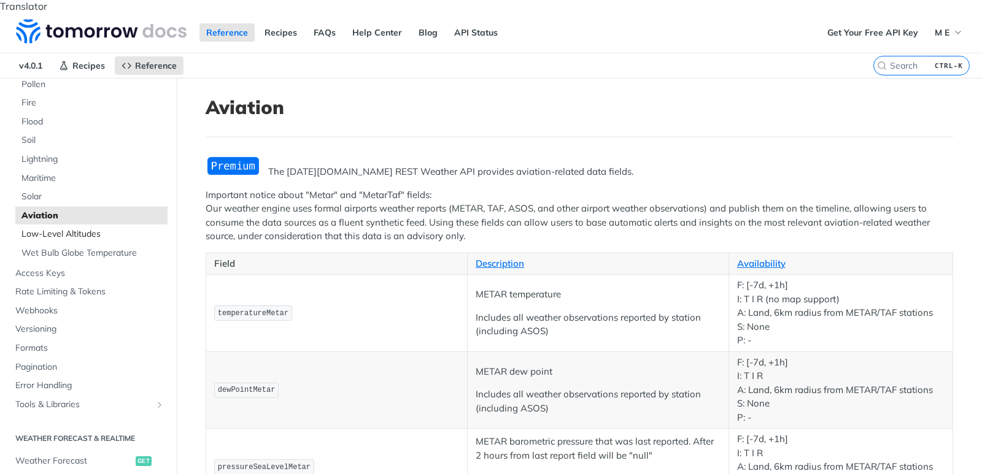
click at [39, 228] on span "Low-Level Altitudes" at bounding box center [92, 234] width 143 height 12
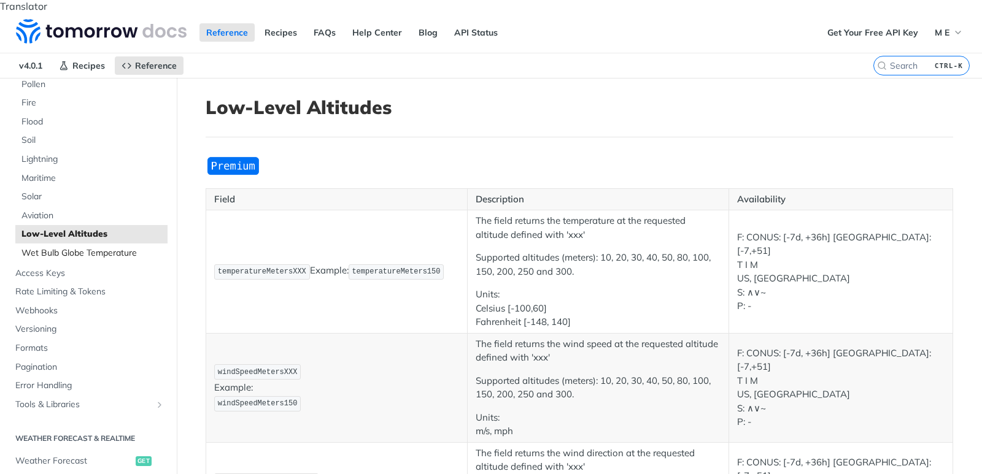
click at [39, 247] on span "Wet Bulb Globe Temperature" at bounding box center [92, 253] width 143 height 12
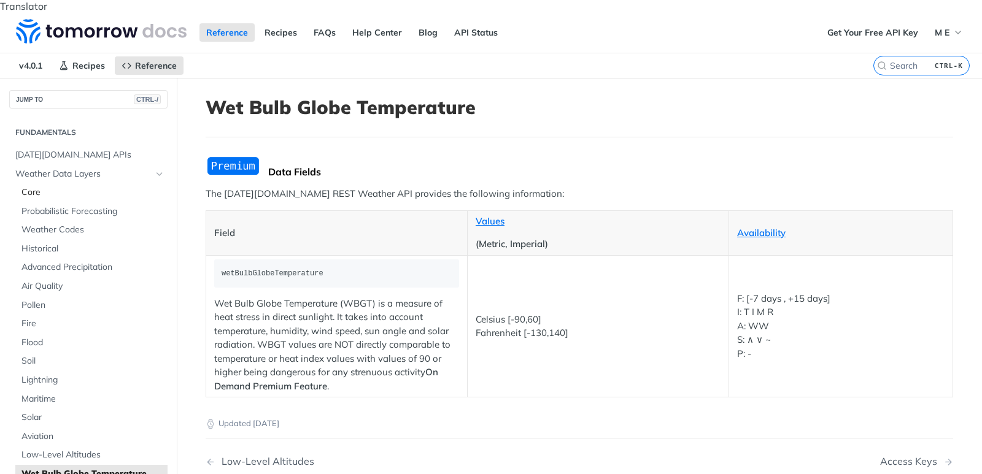
click at [32, 187] on span "Core" at bounding box center [92, 193] width 143 height 12
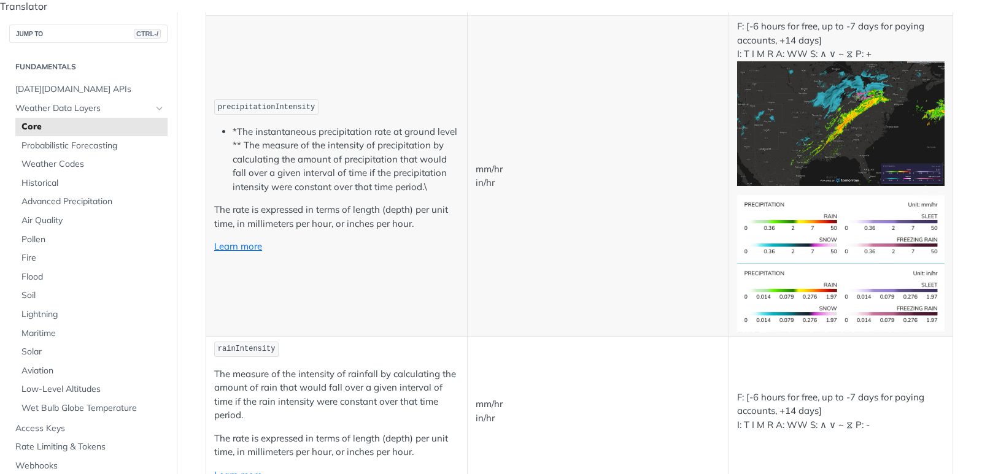
scroll to position [2210, 0]
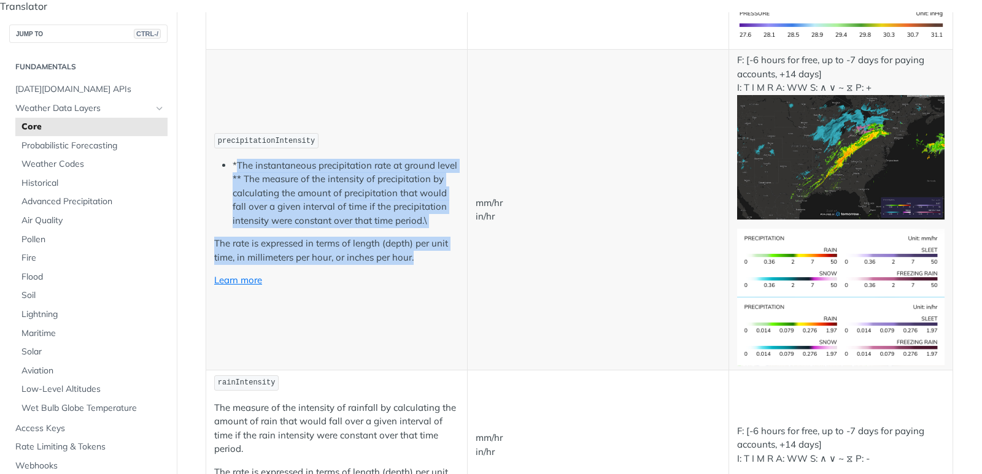
drag, startPoint x: 237, startPoint y: 153, endPoint x: 428, endPoint y: 247, distance: 213.6
click at [428, 247] on td "precipitationIntensity *The instantaneous precipitation rate at ground level **…" at bounding box center [336, 210] width 261 height 321
click at [332, 262] on body "Translator Jump to Content Reference Recipes FAQs Help Center Blog API Status R…" at bounding box center [491, 243] width 982 height 487
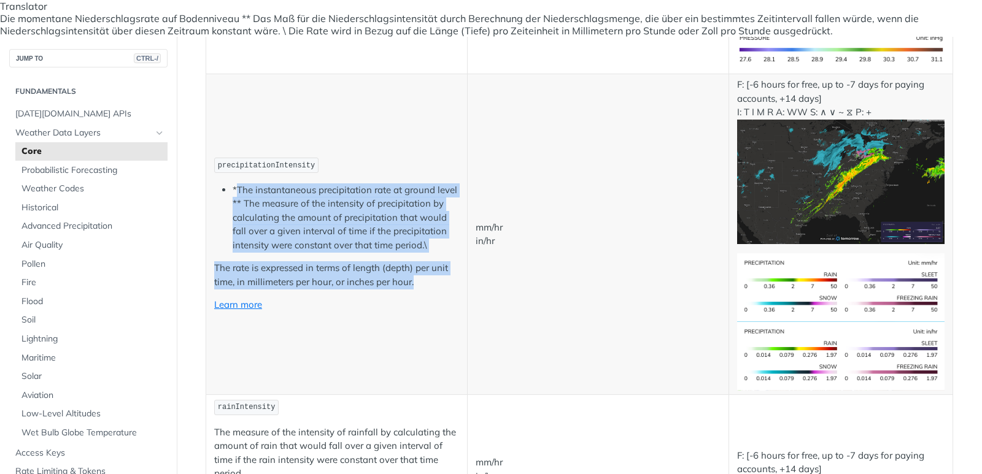
scroll to position [12, 0]
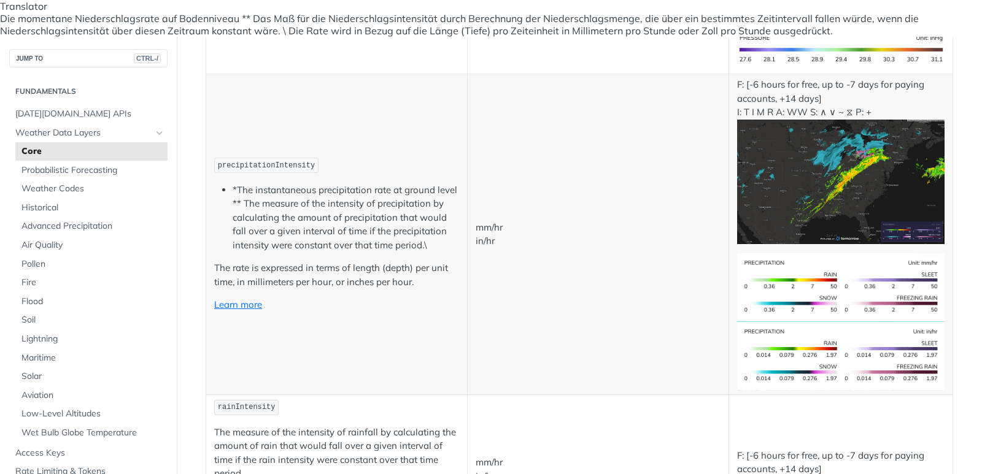
click at [473, 134] on td "mm/hr in/hr" at bounding box center [597, 234] width 261 height 321
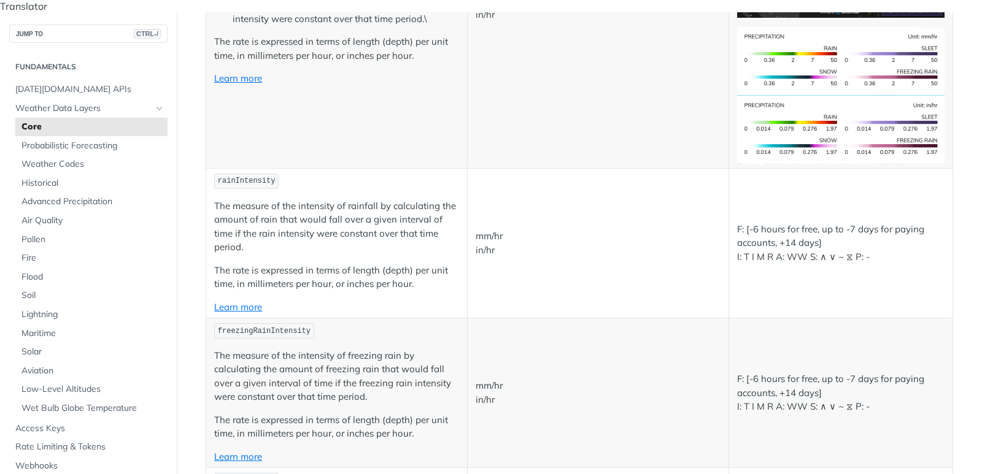
scroll to position [2431, 0]
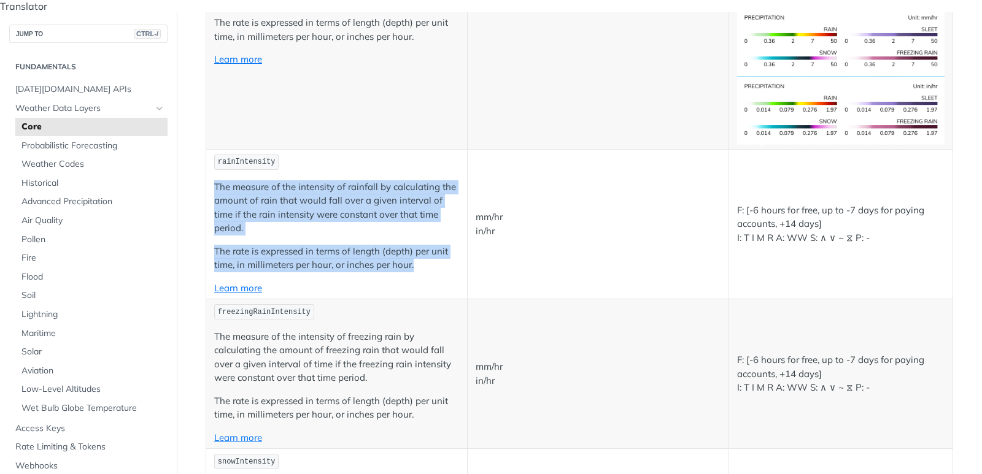
drag, startPoint x: 215, startPoint y: 174, endPoint x: 461, endPoint y: 255, distance: 258.4
click at [461, 255] on td "rainIntensity The measure of the intensity of rainfall by calculating the amoun…" at bounding box center [336, 224] width 261 height 150
click at [332, 274] on body "Translator Jump to Content Reference Recipes FAQs Help Center Blog API Status R…" at bounding box center [491, 243] width 982 height 487
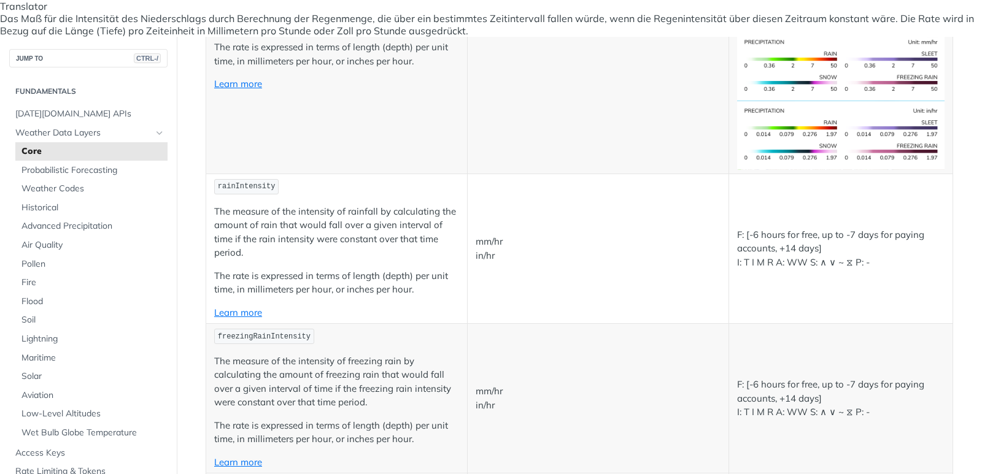
click at [504, 271] on td "mm/hr in/hr" at bounding box center [597, 249] width 261 height 150
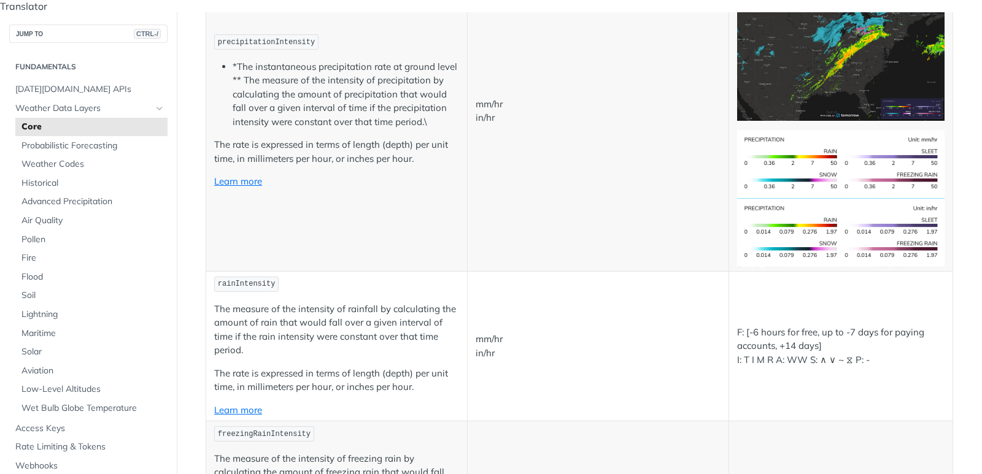
scroll to position [2283, 0]
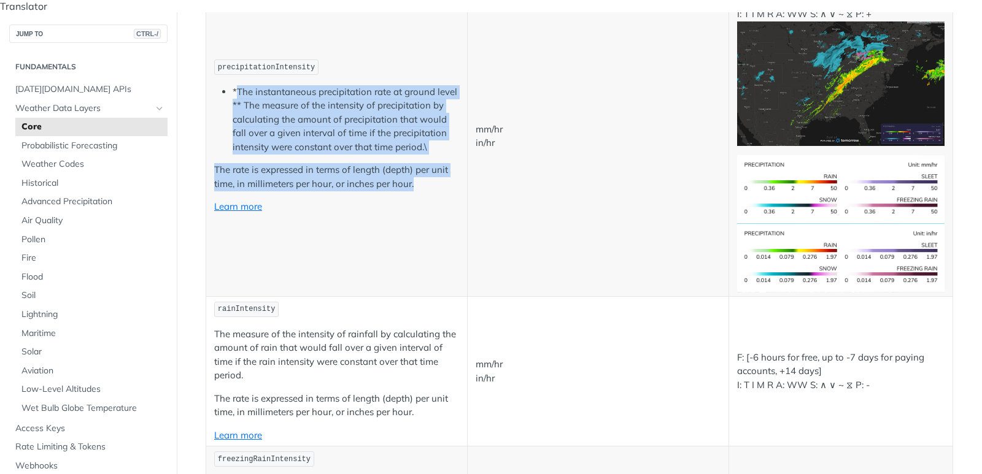
drag, startPoint x: 235, startPoint y: 77, endPoint x: 432, endPoint y: 180, distance: 221.8
click at [432, 180] on td "precipitationIntensity *The instantaneous precipitation rate at ground level **…" at bounding box center [336, 136] width 261 height 321
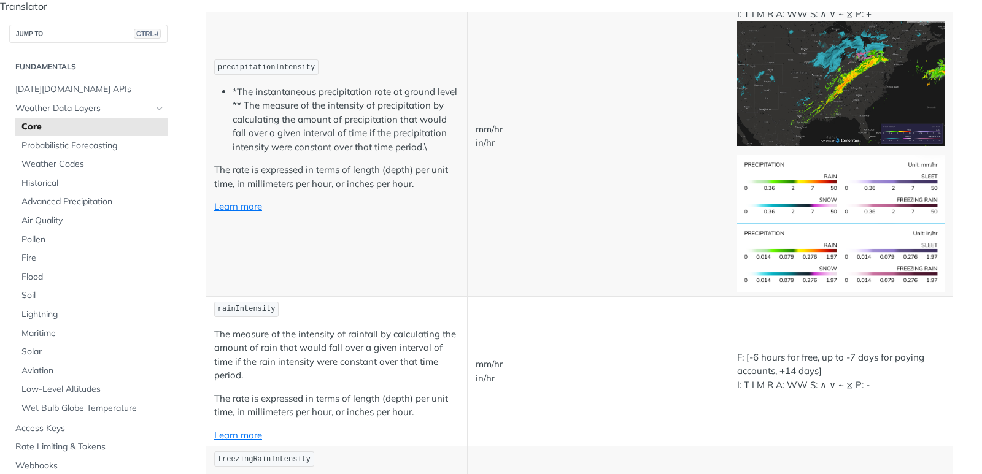
click at [324, 200] on p "Learn more" at bounding box center [336, 207] width 245 height 14
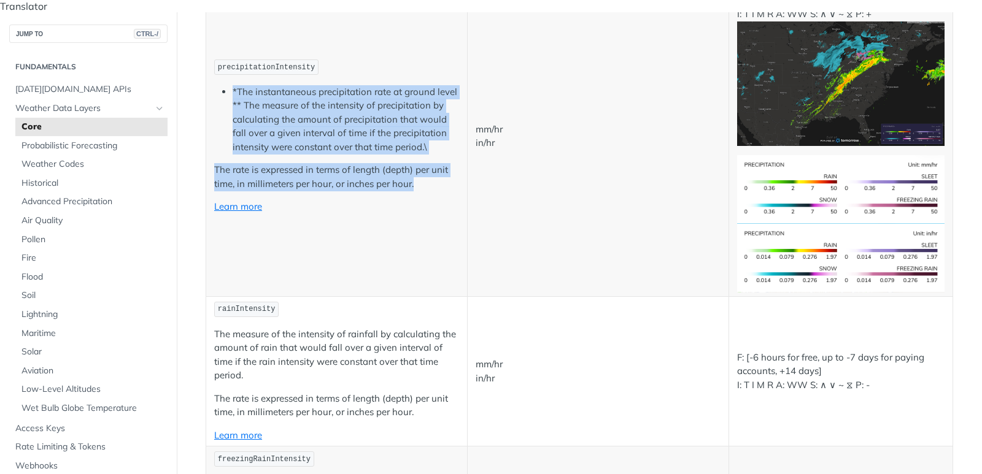
drag, startPoint x: 233, startPoint y: 79, endPoint x: 433, endPoint y: 177, distance: 222.4
click at [433, 177] on td "precipitationIntensity *The instantaneous precipitation rate at ground level **…" at bounding box center [336, 136] width 261 height 321
click at [329, 190] on body "Translator Jump to Content Reference Recipes FAQs Help Center Blog API Status R…" at bounding box center [491, 243] width 982 height 487
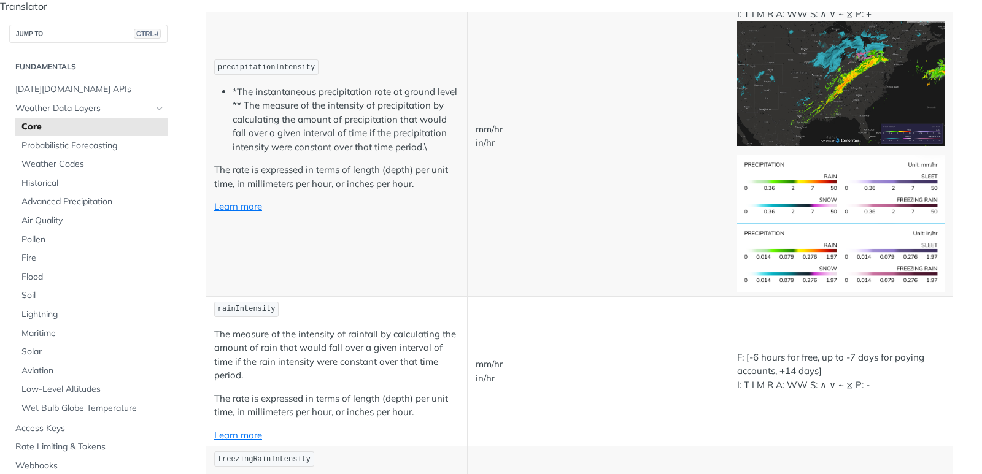
click at [518, 190] on td "mm/hr in/hr" at bounding box center [597, 136] width 261 height 321
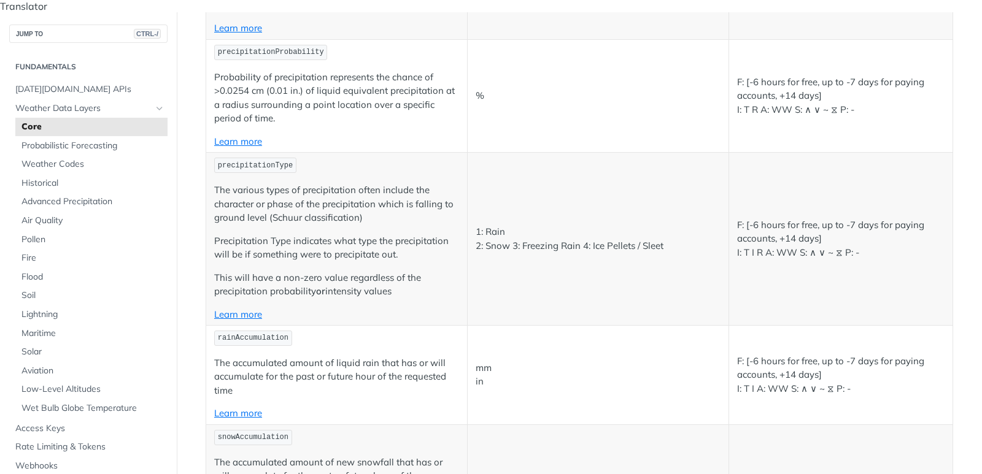
scroll to position [3167, 0]
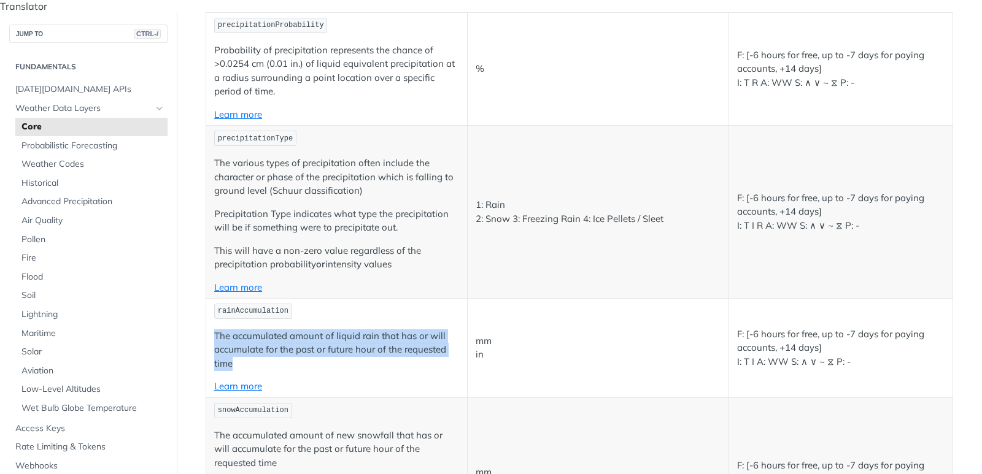
drag, startPoint x: 214, startPoint y: 318, endPoint x: 254, endPoint y: 346, distance: 48.4
click at [254, 346] on p "The accumulated amount of liquid rain that has or will accumulate for the past …" at bounding box center [336, 351] width 245 height 42
click at [328, 367] on body "Translator Jump to Content Reference Recipes FAQs Help Center Blog API Status R…" at bounding box center [491, 243] width 982 height 487
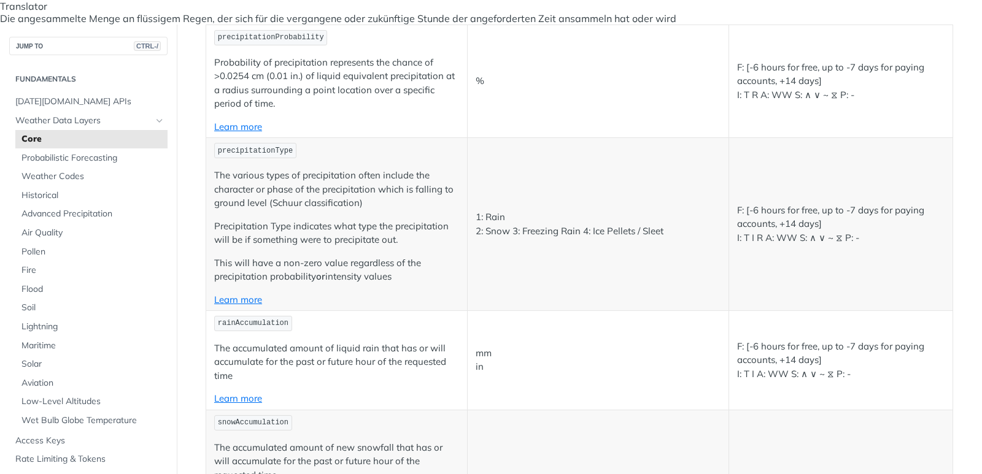
click at [217, 257] on p "This will have a non-zero value regardless of the precipitation probability or …" at bounding box center [336, 271] width 245 height 28
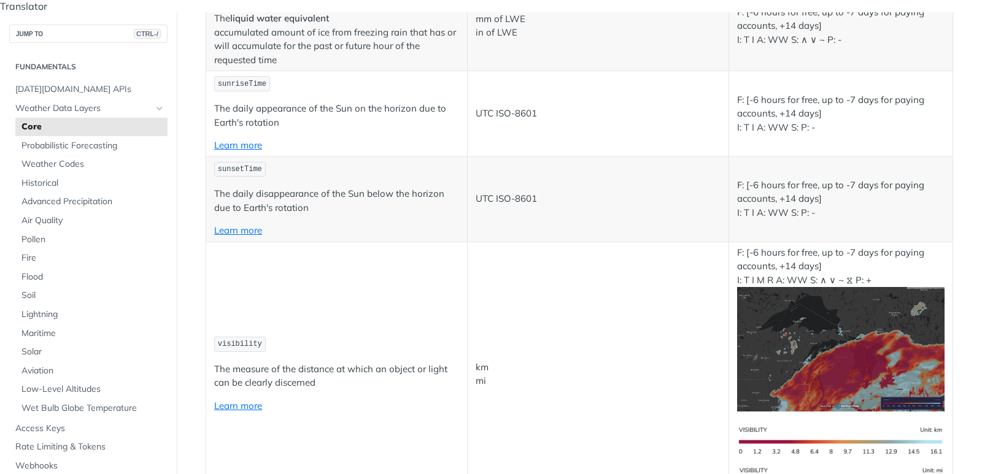
scroll to position [4199, 0]
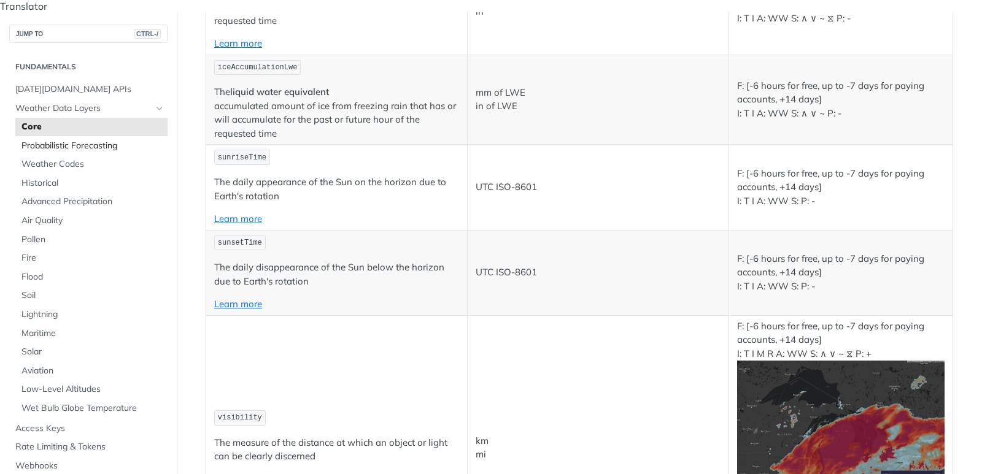
click at [91, 140] on span "Probabilistic Forecasting" at bounding box center [92, 146] width 143 height 12
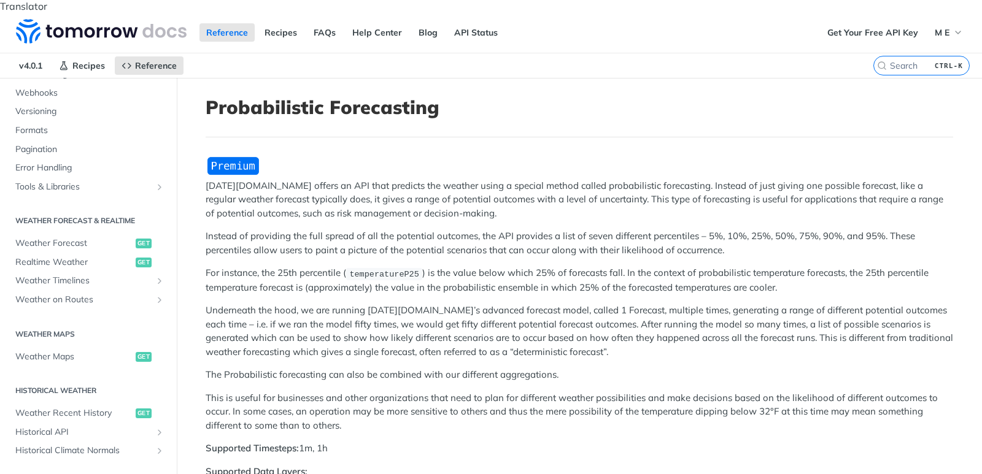
scroll to position [442, 0]
click at [56, 234] on span "Weather Forecast" at bounding box center [73, 240] width 117 height 12
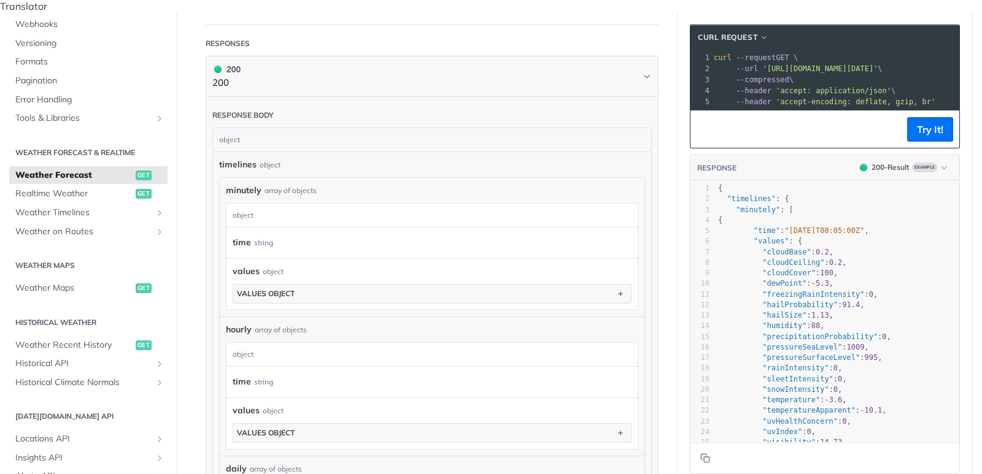
scroll to position [663, 0]
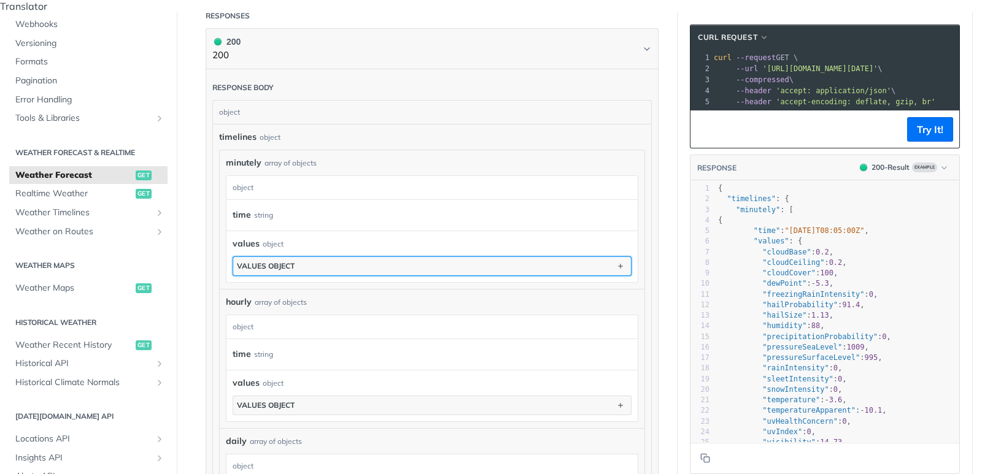
click at [391, 257] on button "values object" at bounding box center [432, 266] width 398 height 18
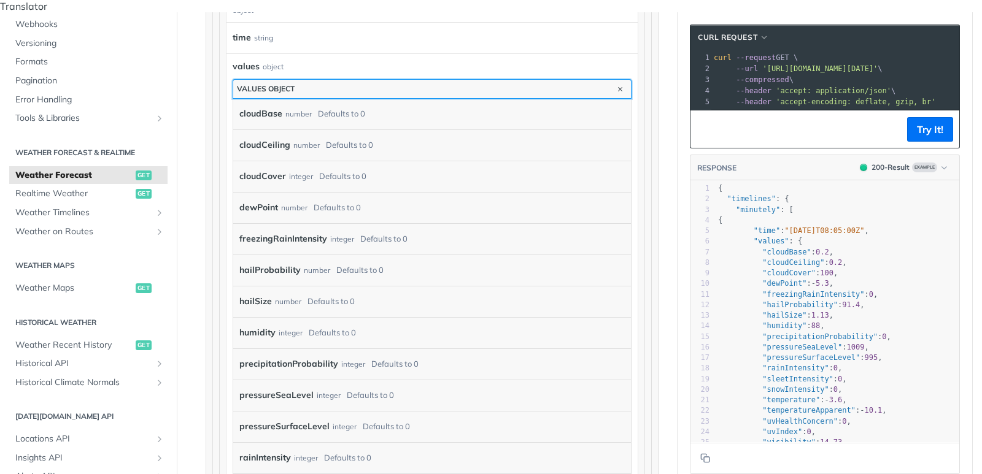
scroll to position [810, 0]
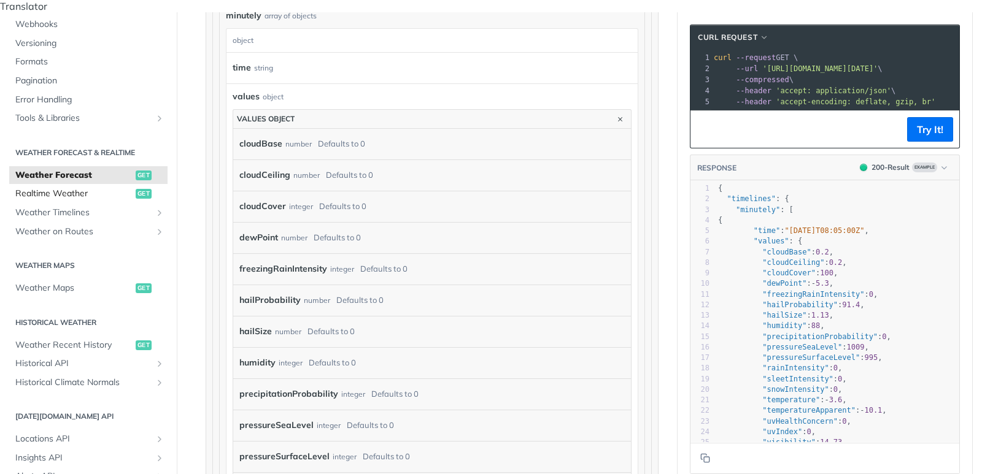
click at [48, 188] on span "Realtime Weather" at bounding box center [73, 194] width 117 height 12
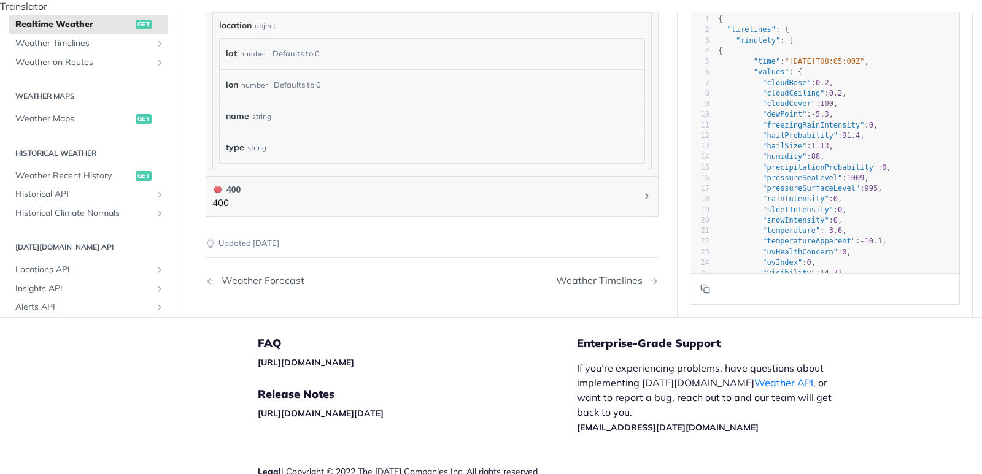
scroll to position [603, 0]
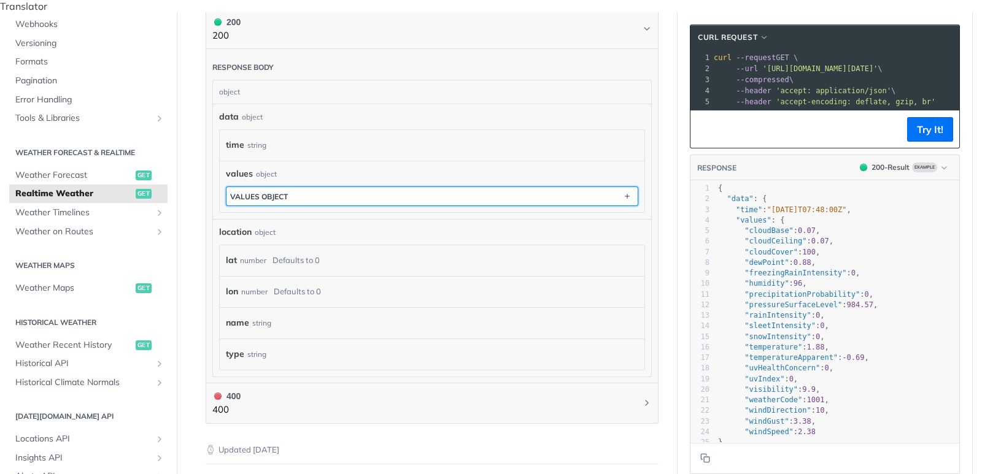
click at [258, 187] on button "values object" at bounding box center [431, 196] width 411 height 18
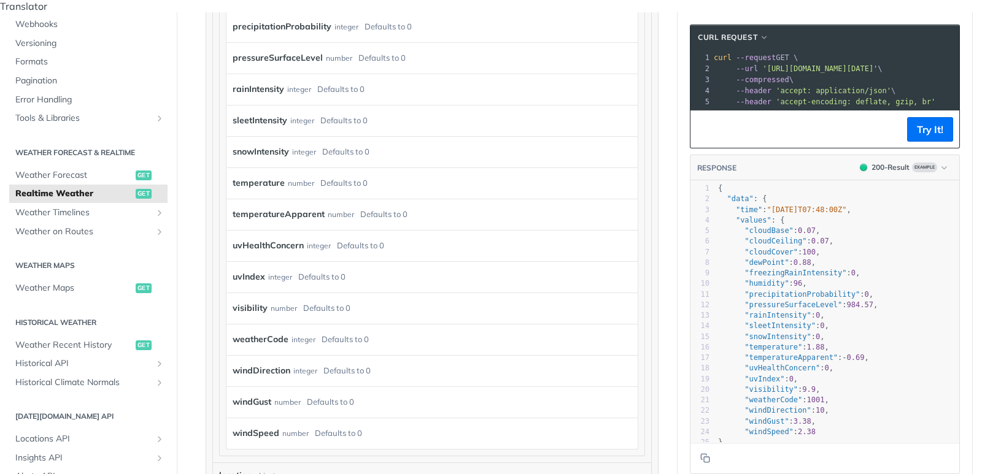
scroll to position [972, 0]
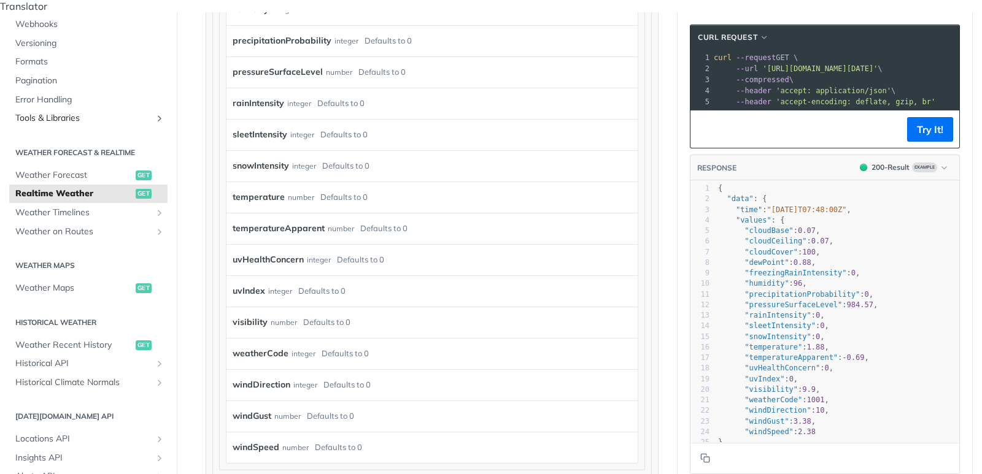
click at [66, 112] on span "Tools & Libraries" at bounding box center [83, 118] width 136 height 12
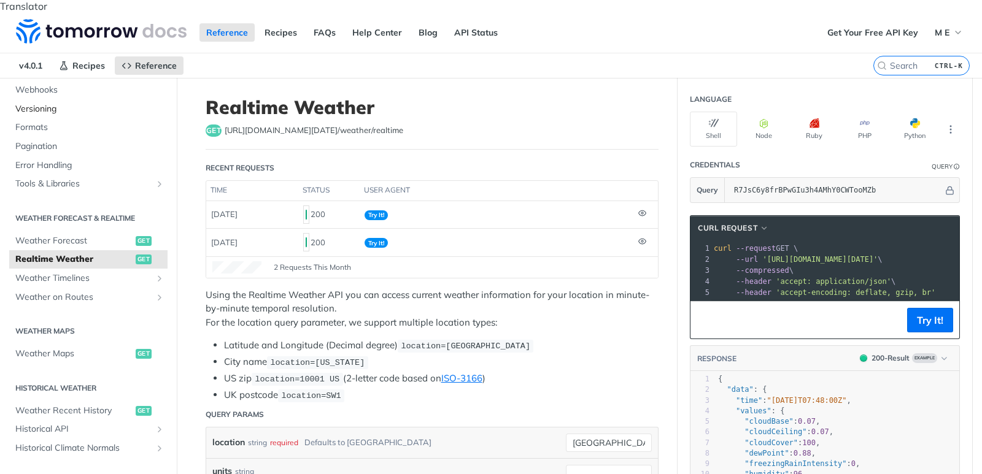
scroll to position [66, 0]
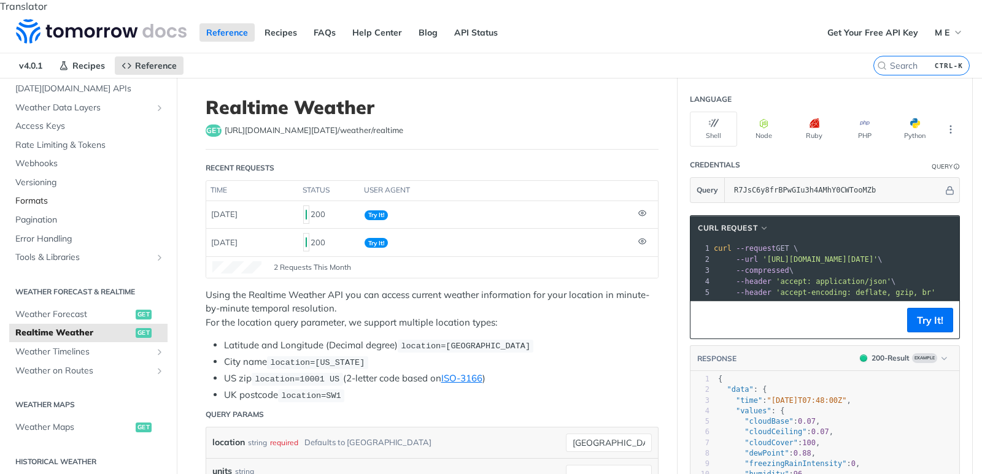
click at [38, 195] on span "Formats" at bounding box center [89, 201] width 149 height 12
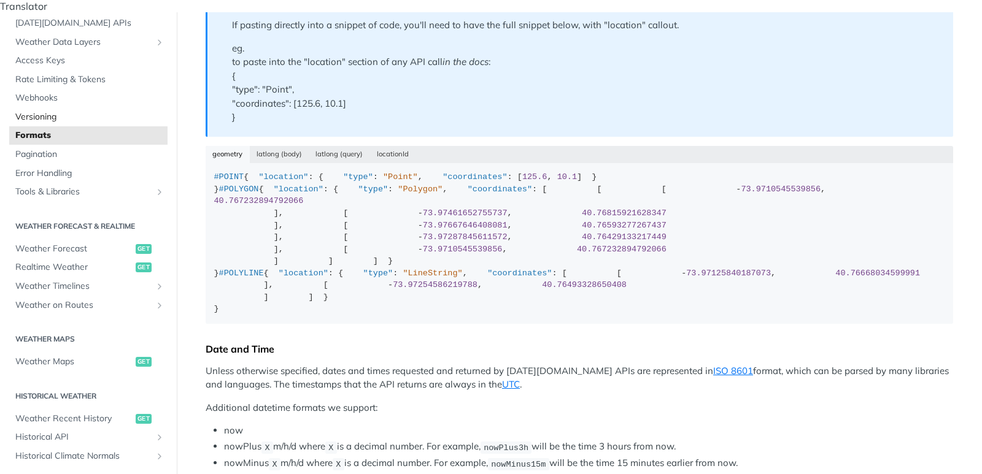
click at [40, 111] on span "Versioning" at bounding box center [89, 117] width 149 height 12
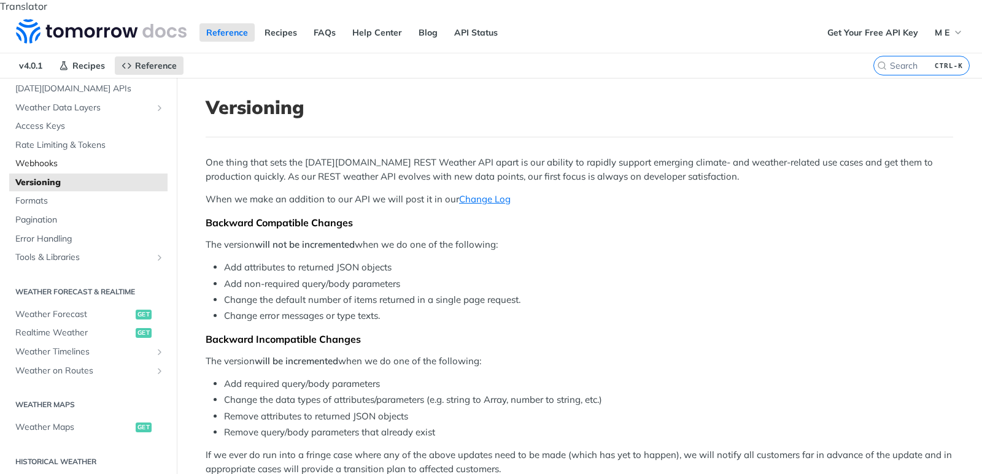
click at [40, 158] on span "Webhooks" at bounding box center [89, 164] width 149 height 12
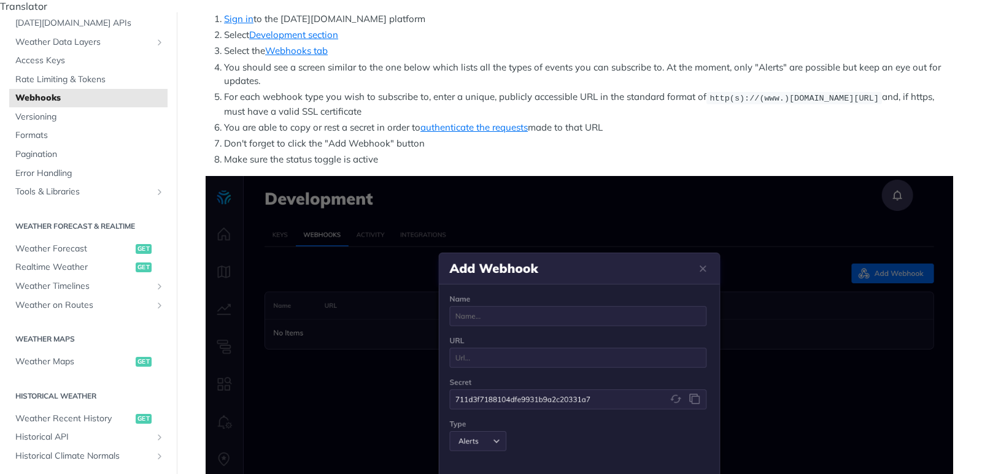
scroll to position [221, 0]
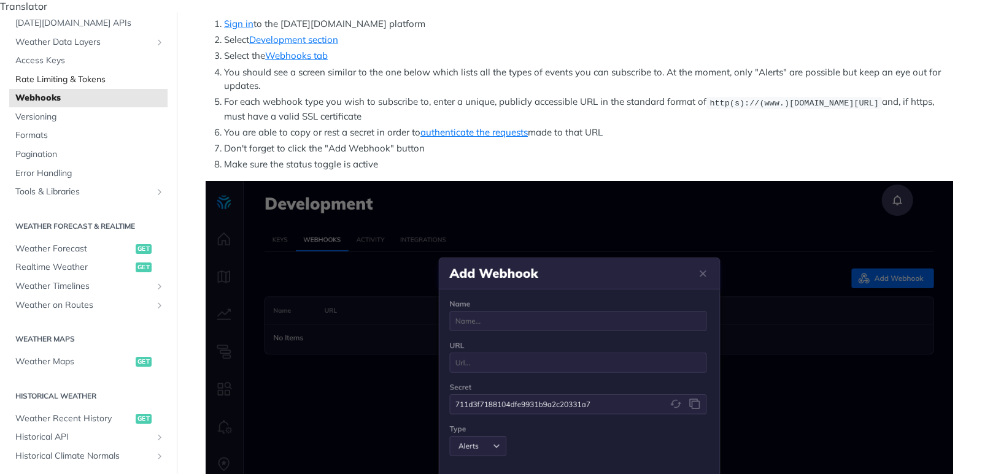
click at [29, 74] on span "Rate Limiting & Tokens" at bounding box center [89, 80] width 149 height 12
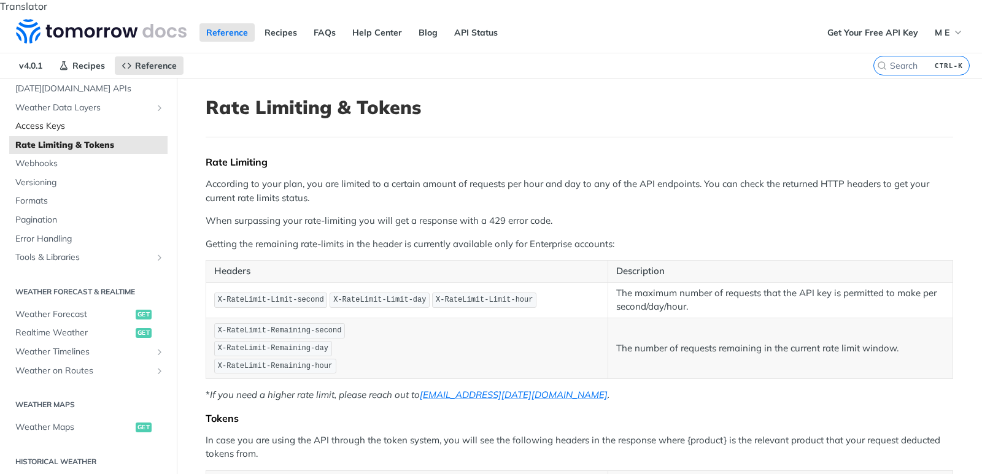
click at [33, 120] on span "Access Keys" at bounding box center [89, 126] width 149 height 12
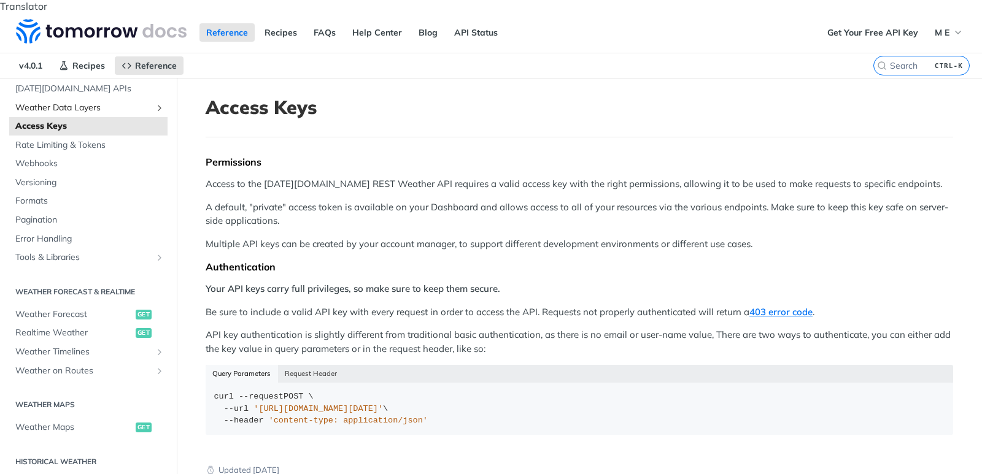
click at [79, 102] on span "Weather Data Layers" at bounding box center [83, 108] width 136 height 12
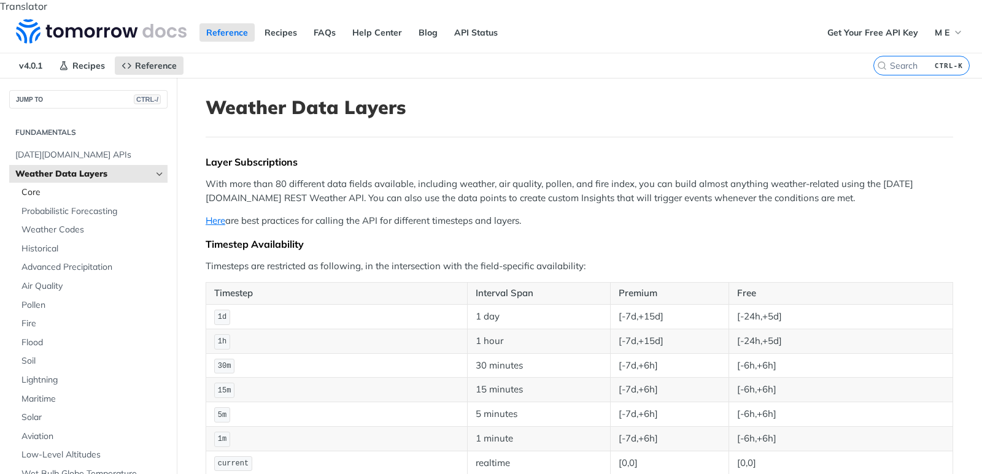
click at [39, 187] on span "Core" at bounding box center [92, 193] width 143 height 12
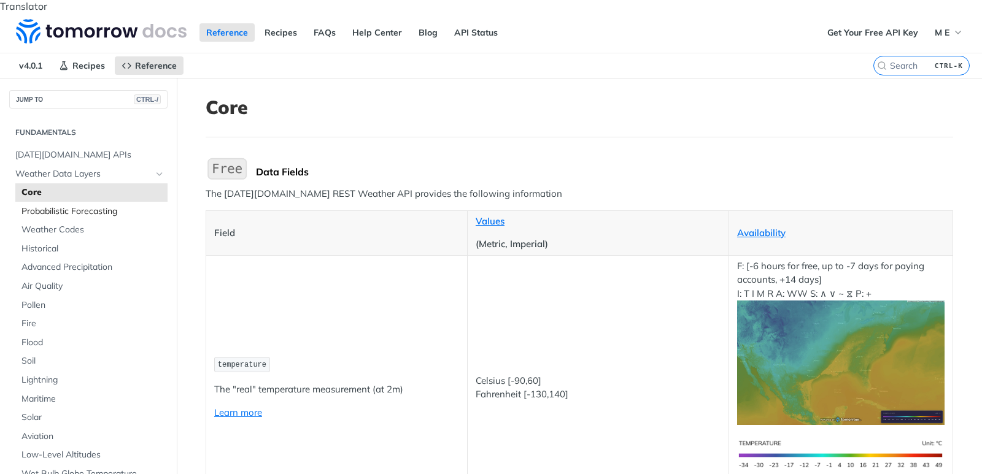
click at [37, 206] on span "Probabilistic Forecasting" at bounding box center [92, 212] width 143 height 12
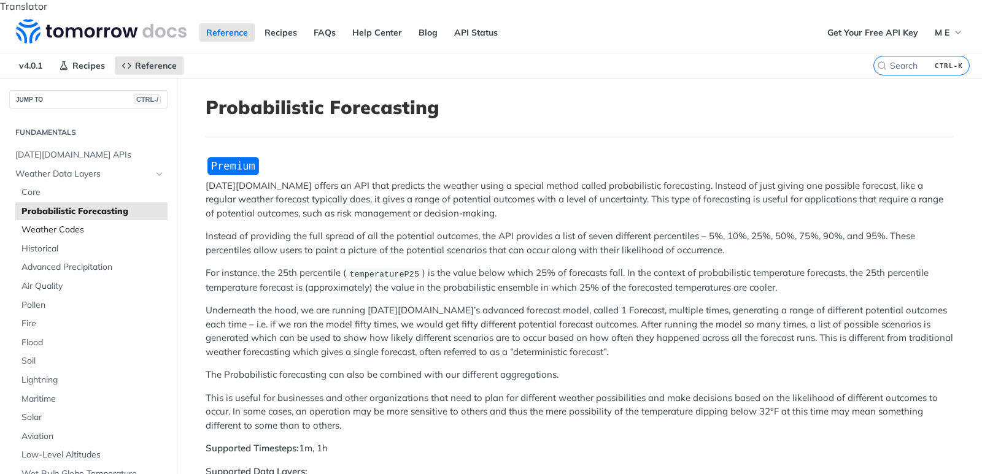
click at [39, 224] on span "Weather Codes" at bounding box center [92, 230] width 143 height 12
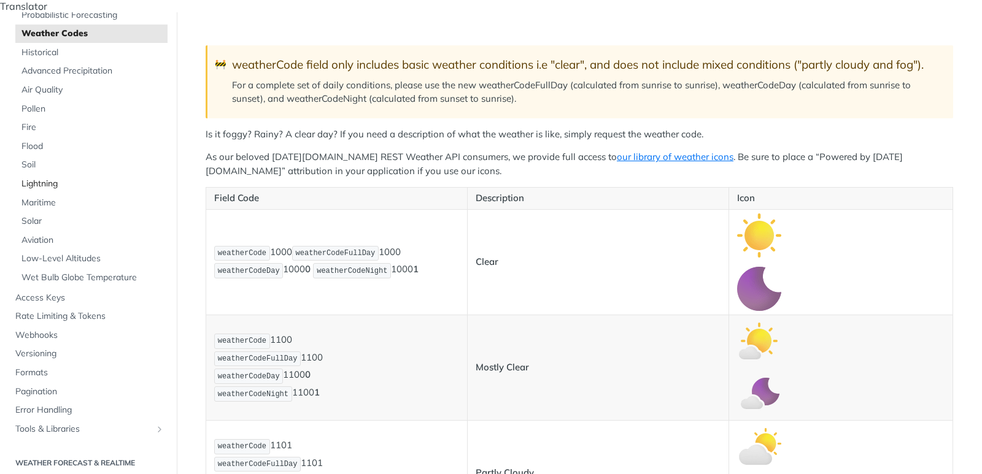
scroll to position [368, 0]
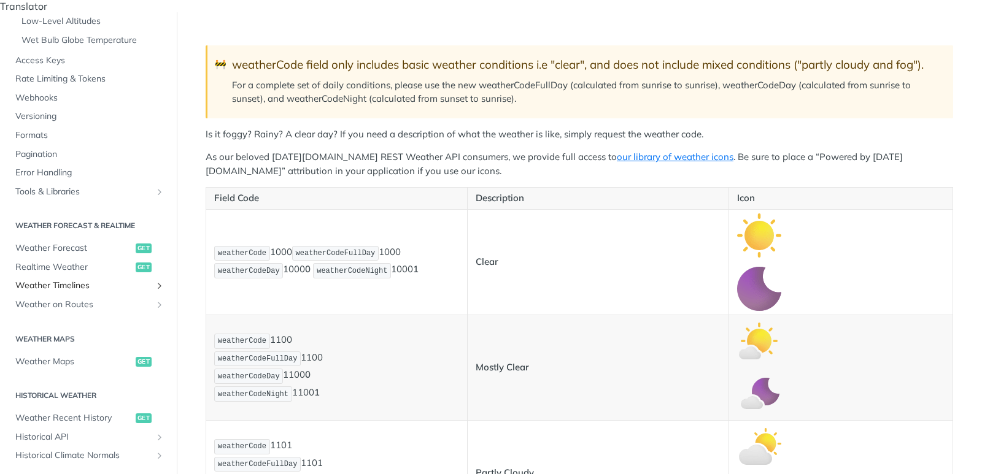
click at [42, 280] on span "Weather Timelines" at bounding box center [83, 286] width 136 height 12
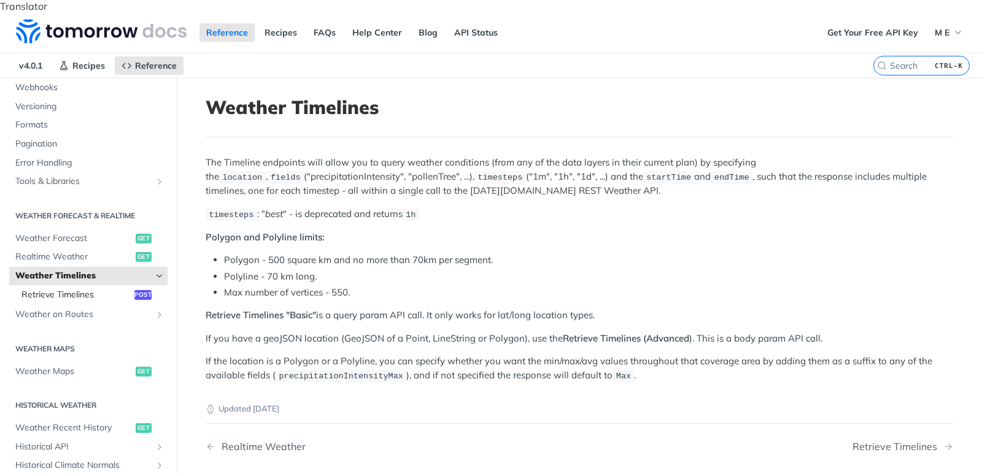
scroll to position [214, 0]
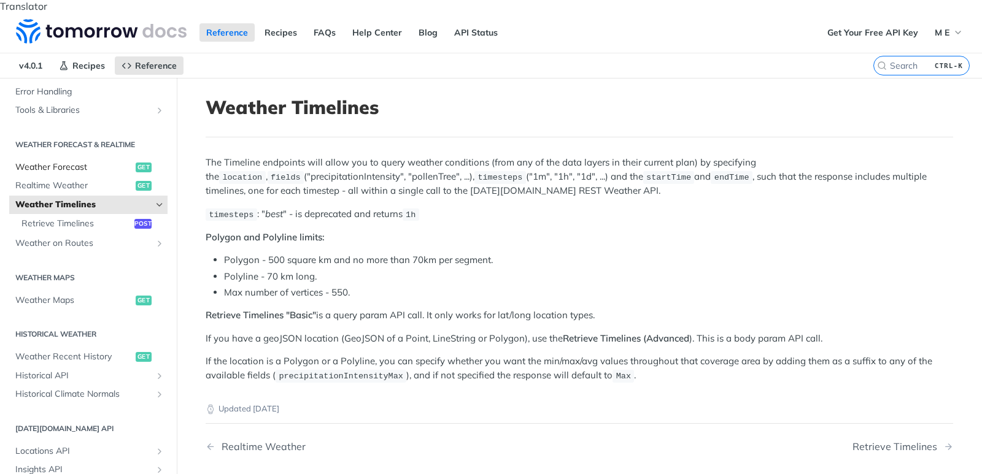
click at [72, 161] on span "Weather Forecast" at bounding box center [73, 167] width 117 height 12
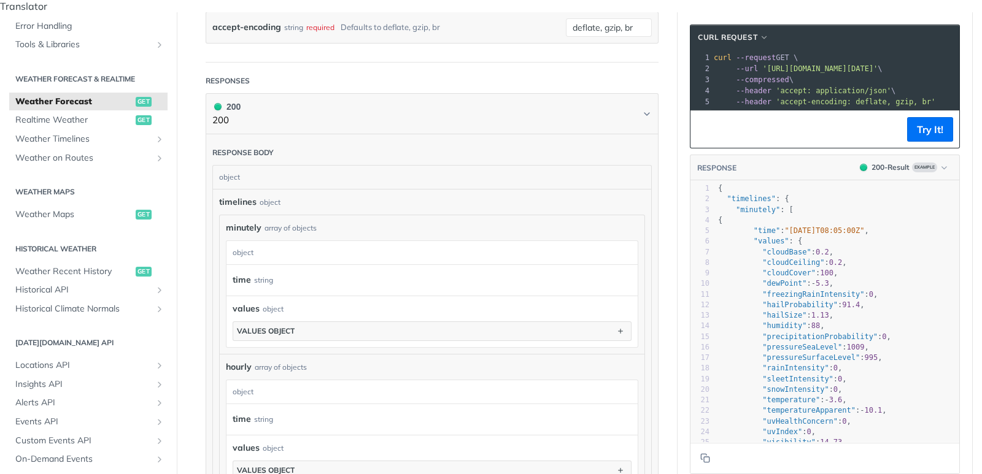
scroll to position [663, 0]
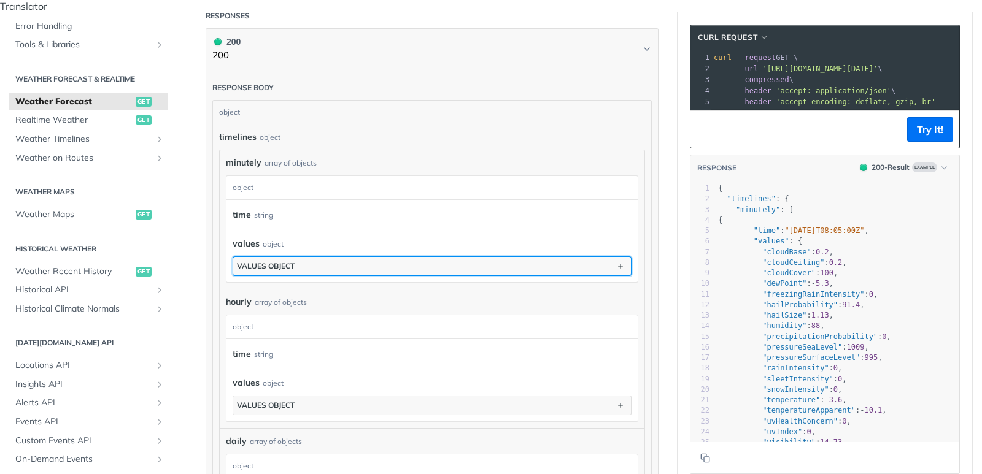
click at [259, 261] on div "values object" at bounding box center [266, 265] width 58 height 9
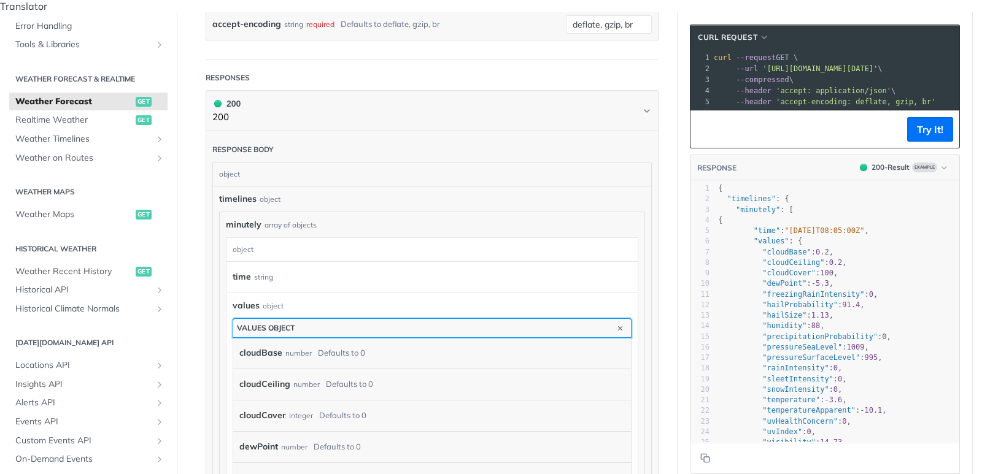
scroll to position [589, 0]
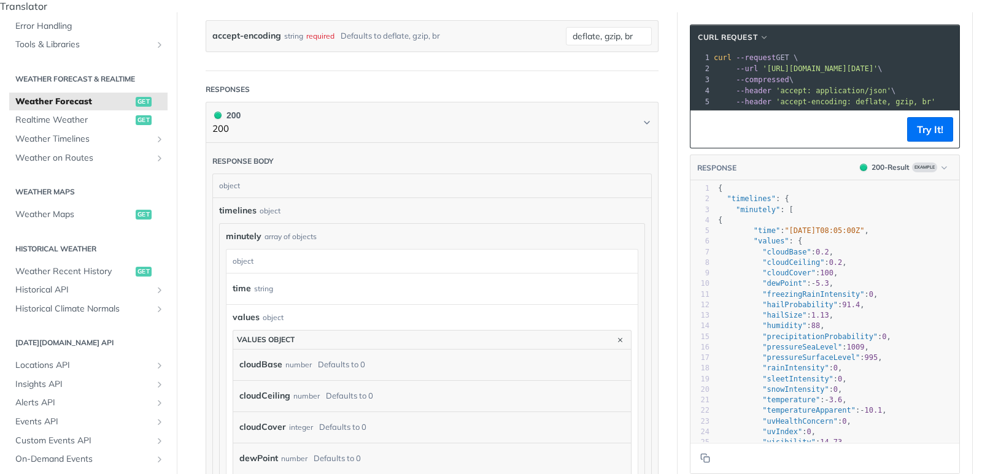
click at [272, 280] on div "string" at bounding box center [263, 289] width 19 height 18
click at [467, 311] on div "values object" at bounding box center [432, 317] width 399 height 13
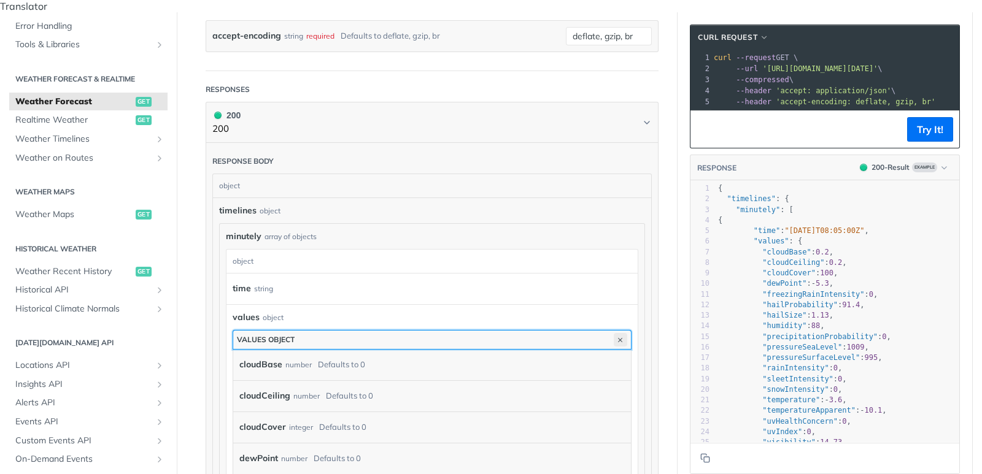
click at [622, 333] on icon "button" at bounding box center [621, 340] width 14 height 14
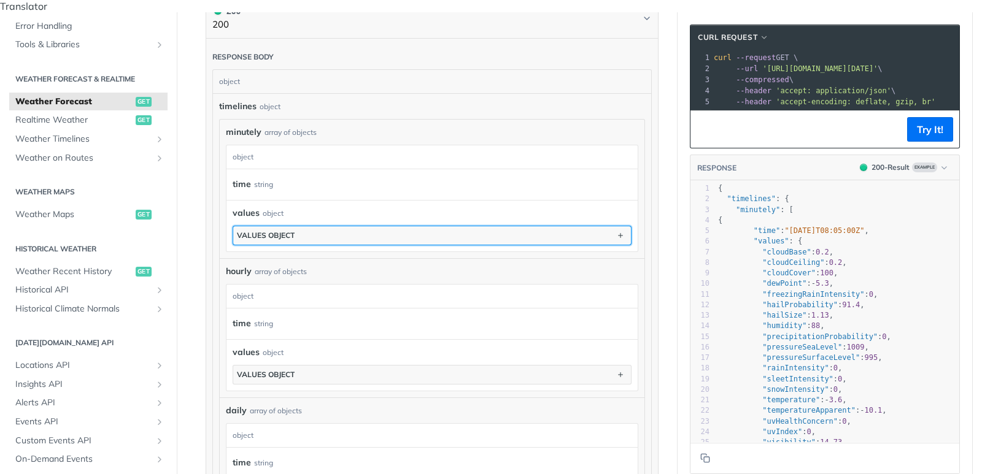
scroll to position [810, 0]
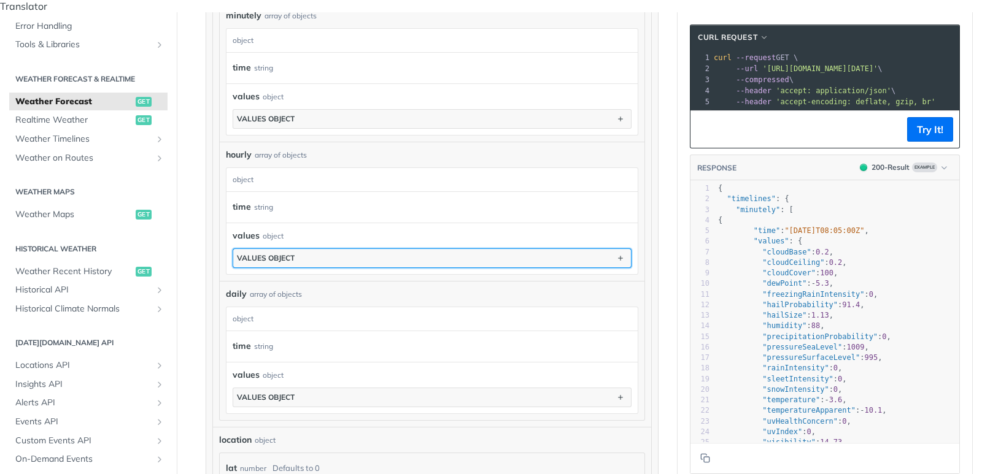
click at [278, 254] on div "values object" at bounding box center [266, 258] width 58 height 9
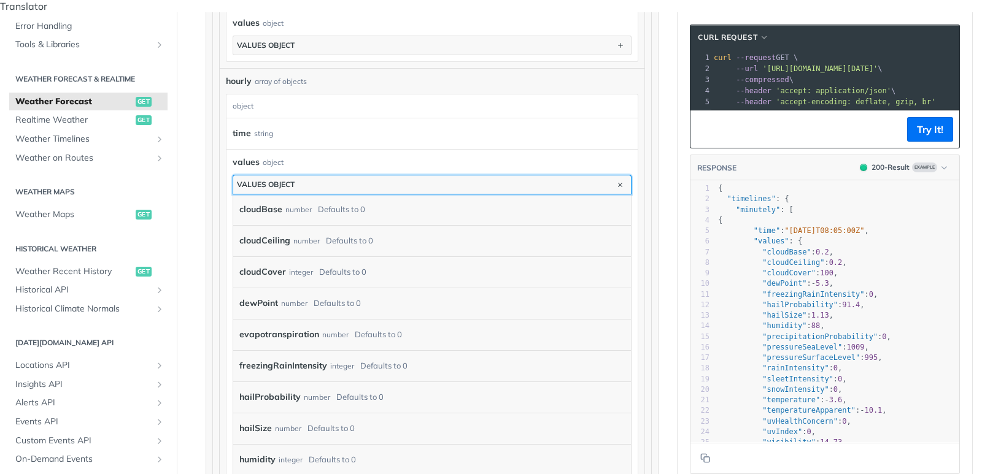
scroll to position [737, 0]
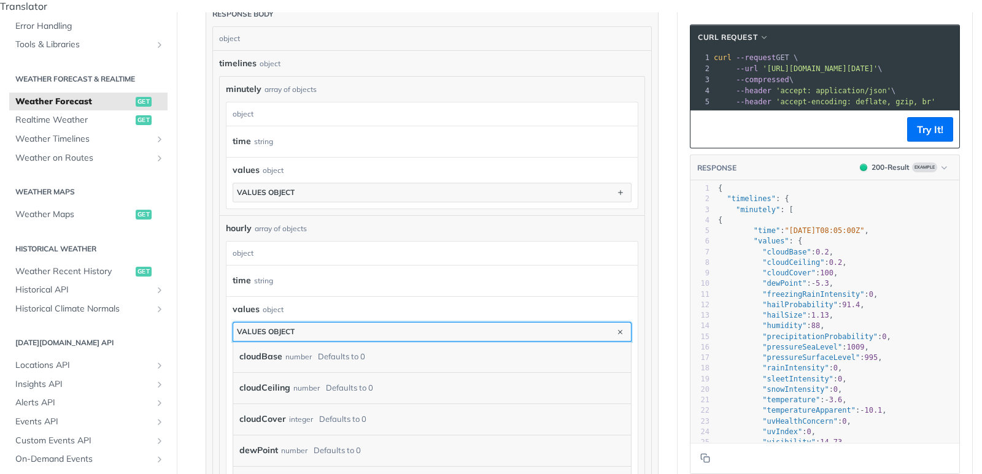
click at [279, 327] on div "values object" at bounding box center [266, 331] width 58 height 9
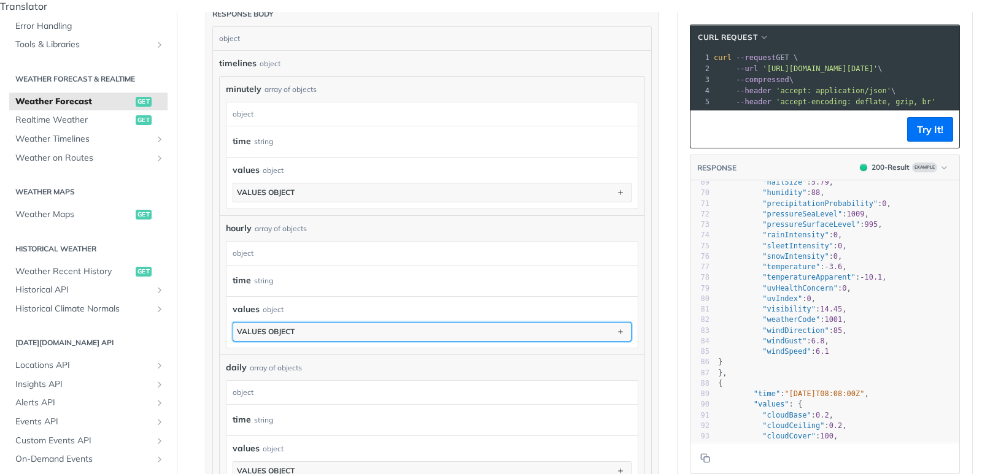
scroll to position [0, 0]
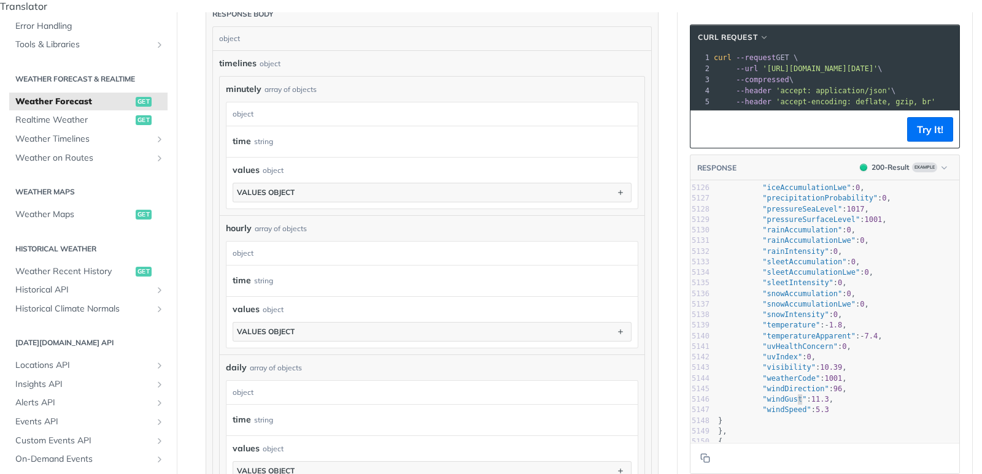
click at [796, 395] on pre ""windGust" : 11.3 ," at bounding box center [838, 400] width 244 height 10
click at [802, 406] on span ""windSpeed"" at bounding box center [786, 410] width 48 height 9
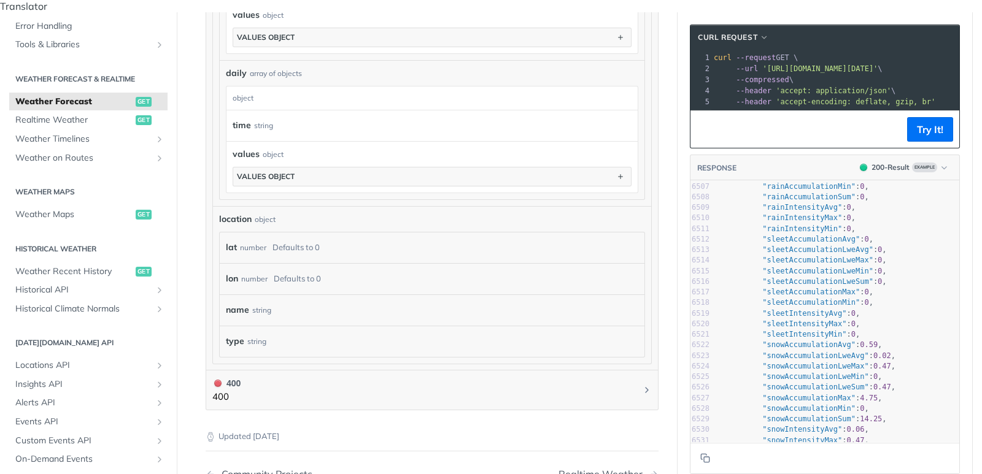
click at [801, 351] on pre ""snowAccumulationLweAvg" : 0.02 ," at bounding box center [838, 356] width 244 height 10
type textarea "{ "timelines": { "minutely": [ { "time": "2025-02-09T08:05:00Z", "values": { "c…"
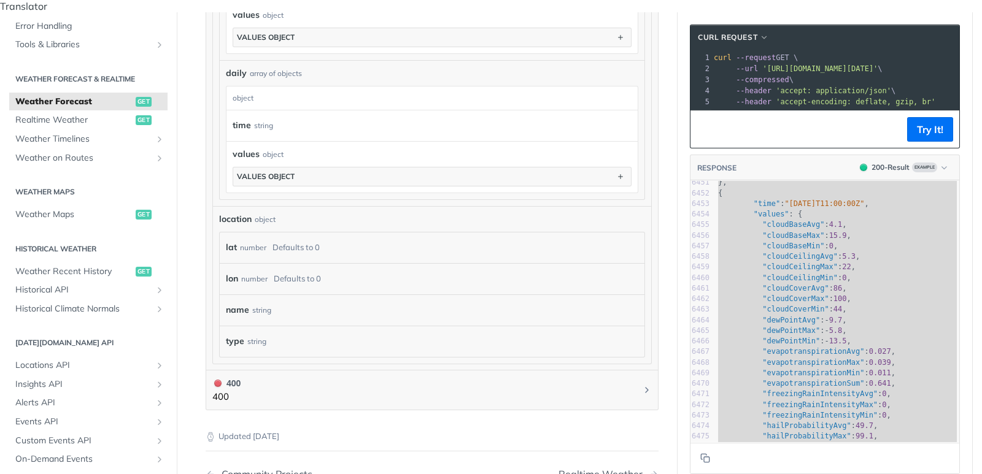
click at [735, 75] on span "--compressed \" at bounding box center [754, 79] width 80 height 9
click at [757, 74] on pre "--compressed \" at bounding box center [925, 79] width 527 height 11
copy div "'https://api.tomorrow.io/v4/weather/forecast?location=new%20york&apikey=R7JsC6y…"
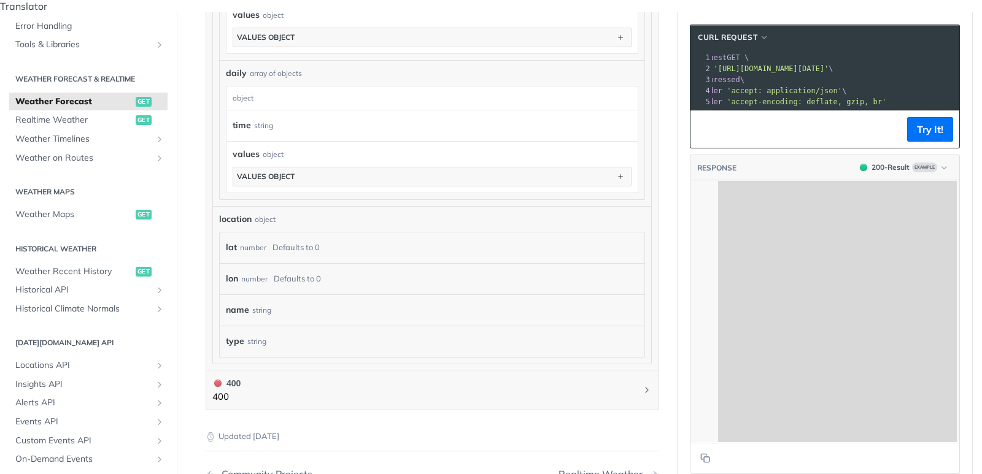
scroll to position [0, 0]
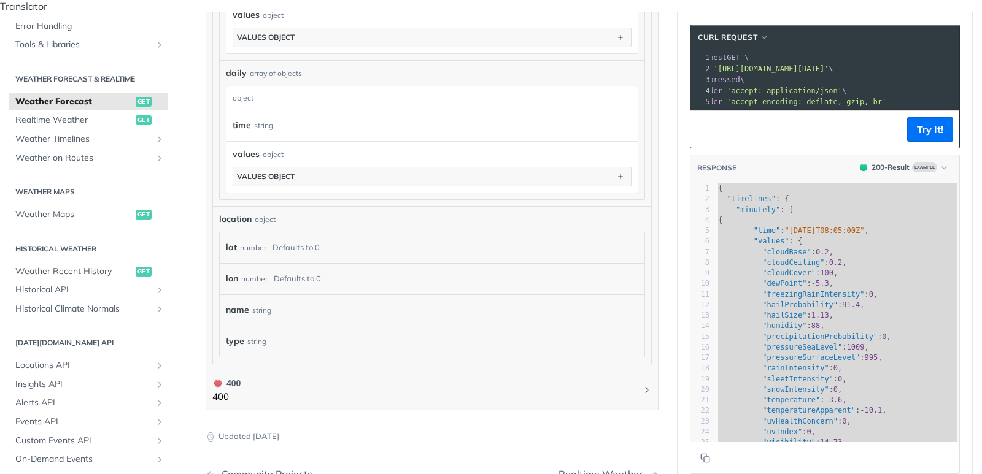
click at [728, 184] on pre "{" at bounding box center [838, 189] width 244 height 10
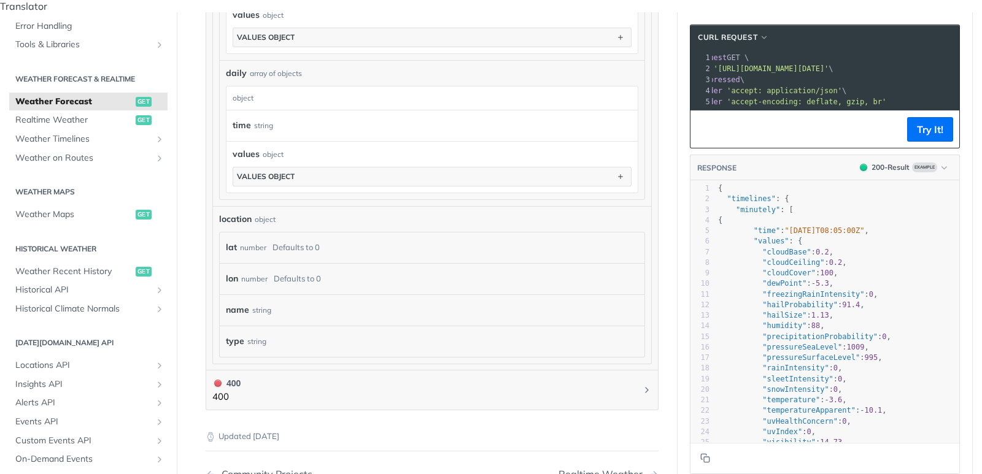
click at [722, 184] on span "{" at bounding box center [720, 188] width 4 height 9
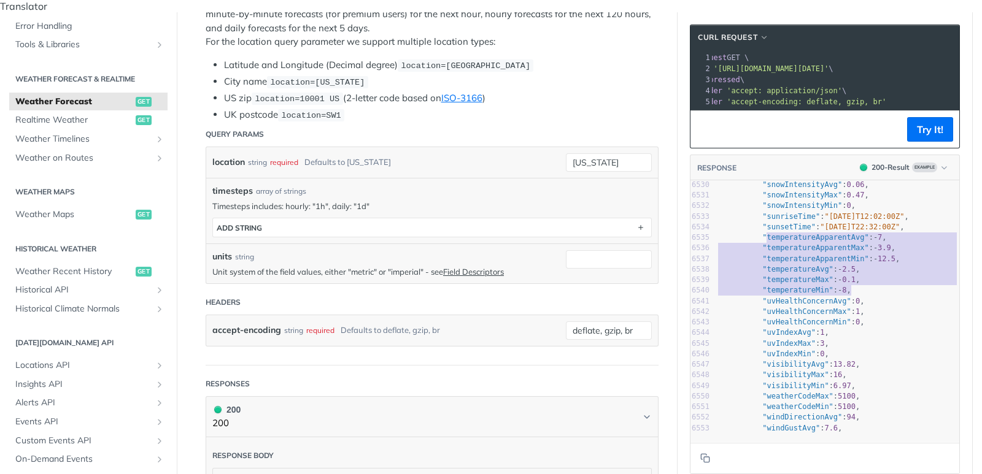
scroll to position [64, 149]
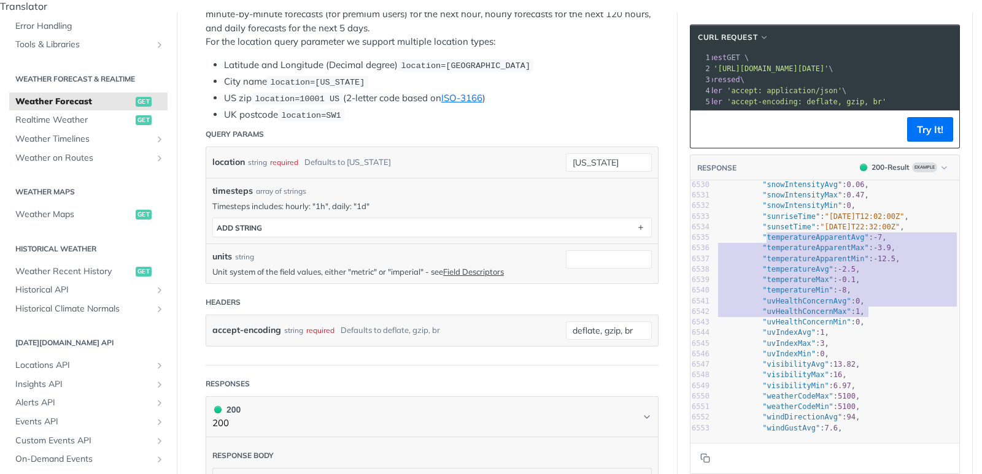
type textarea "temperatureApparentAvg": -7, "temperatureApparentMax": -3.9, "temperatureAppare…"
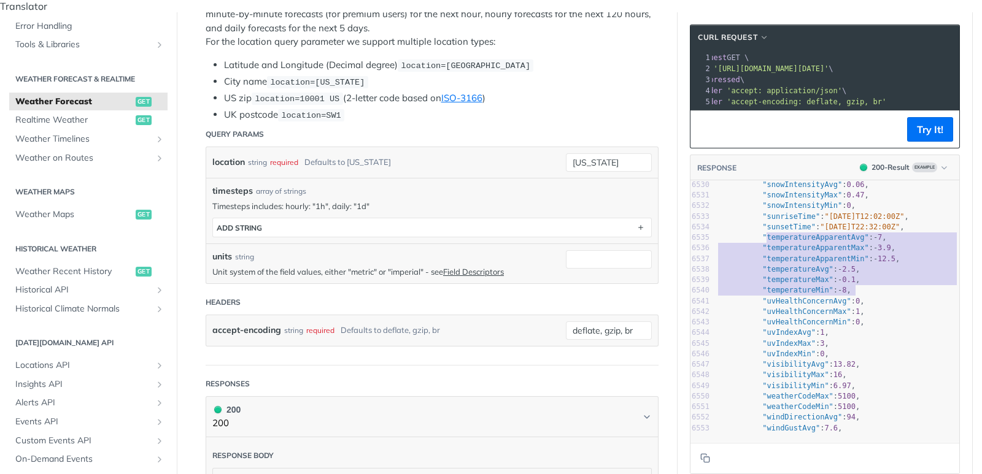
drag, startPoint x: 765, startPoint y: 226, endPoint x: 867, endPoint y: 279, distance: 115.3
click at [867, 279] on div "6503 "rainAccumulationLweAvg" : 0 , 6504 "rainAccumulationLweMax" : 0 , 6505 "r…" at bounding box center [838, 164] width 244 height 540
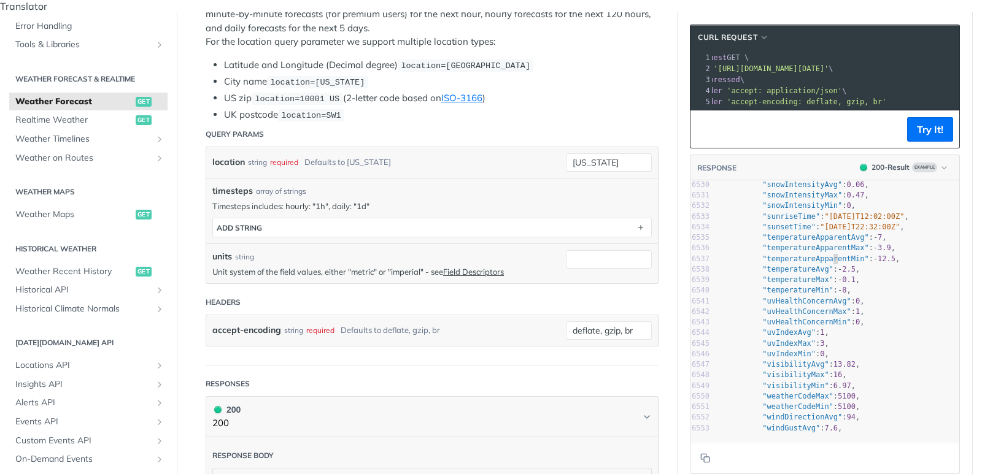
click at [831, 254] on pre ""temperatureApparentMin" : - 12.5 ," at bounding box center [838, 259] width 244 height 10
click at [807, 233] on pre ""temperatureApparentAvg" : - 7 ," at bounding box center [838, 238] width 244 height 10
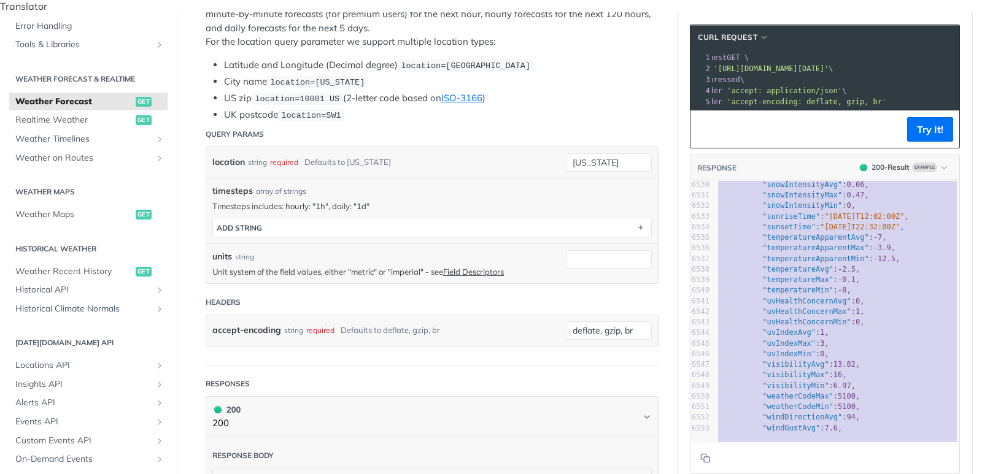
scroll to position [4, 0]
type textarea "{ "timelines": { "minutely": [ { "time": "2025-02-09T08:05:00Z", "values": { "c…"
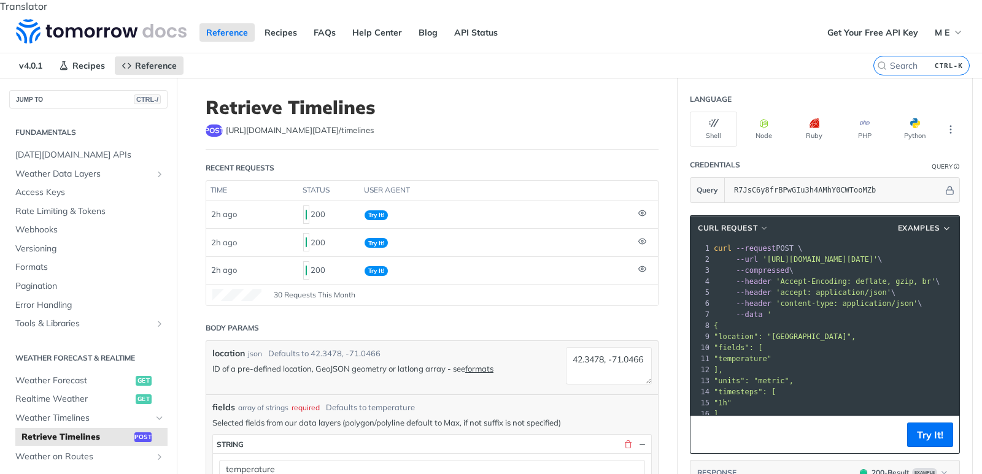
scroll to position [1, 0]
